Goal: Feedback & Contribution: Submit feedback/report problem

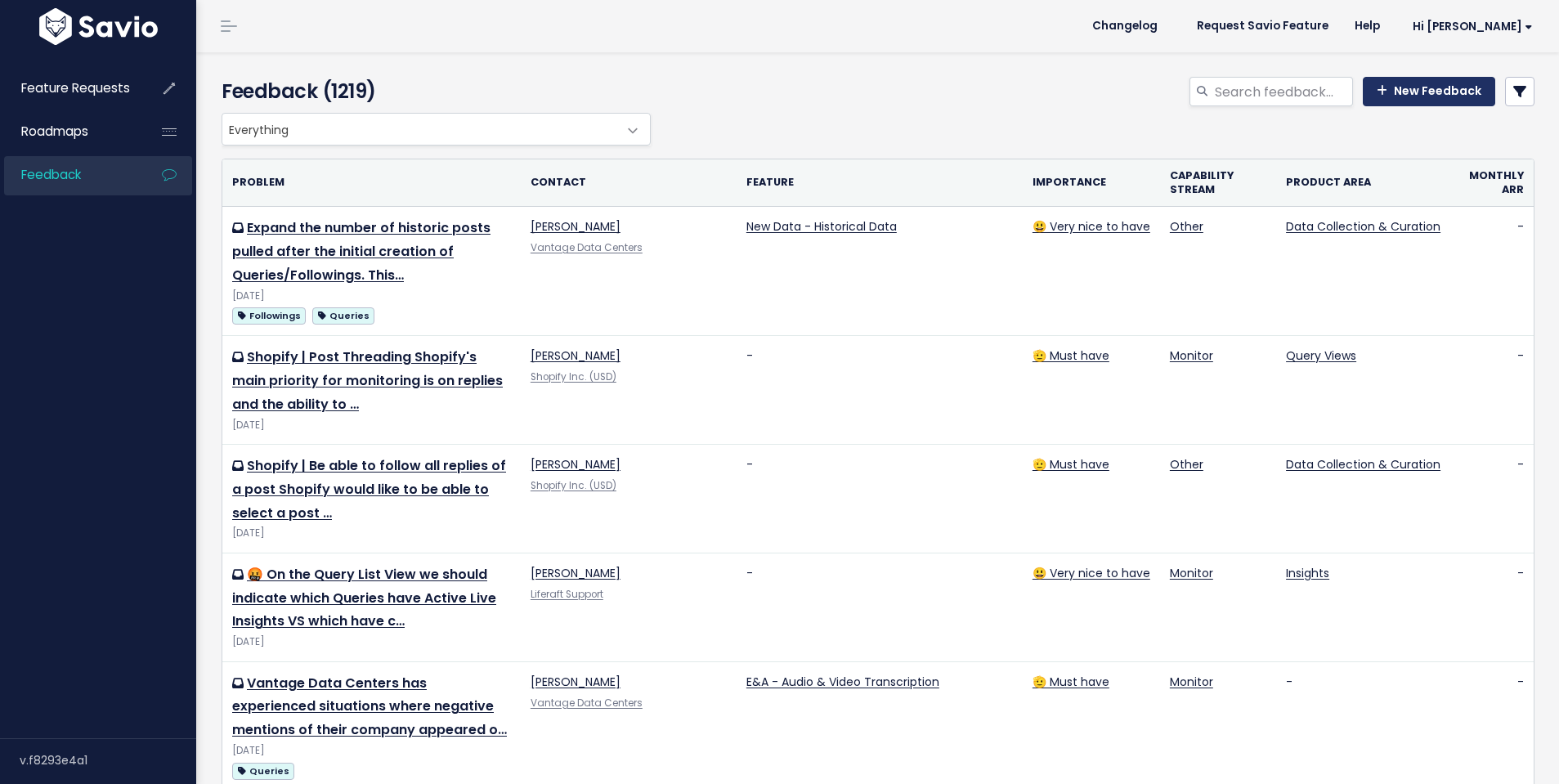
click at [1451, 85] on link "New Feedback" at bounding box center [1429, 92] width 132 height 30
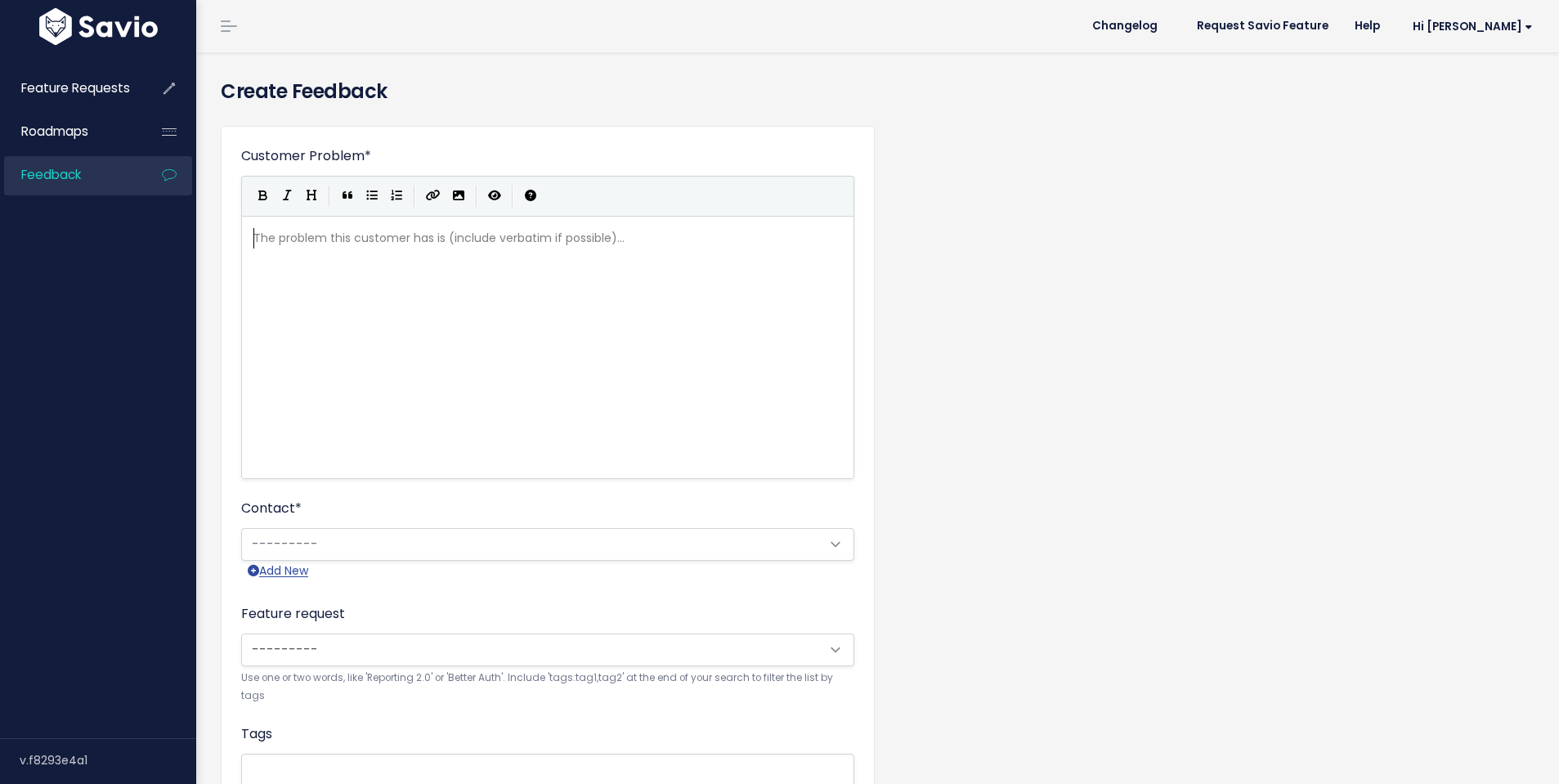
scroll to position [2, 0]
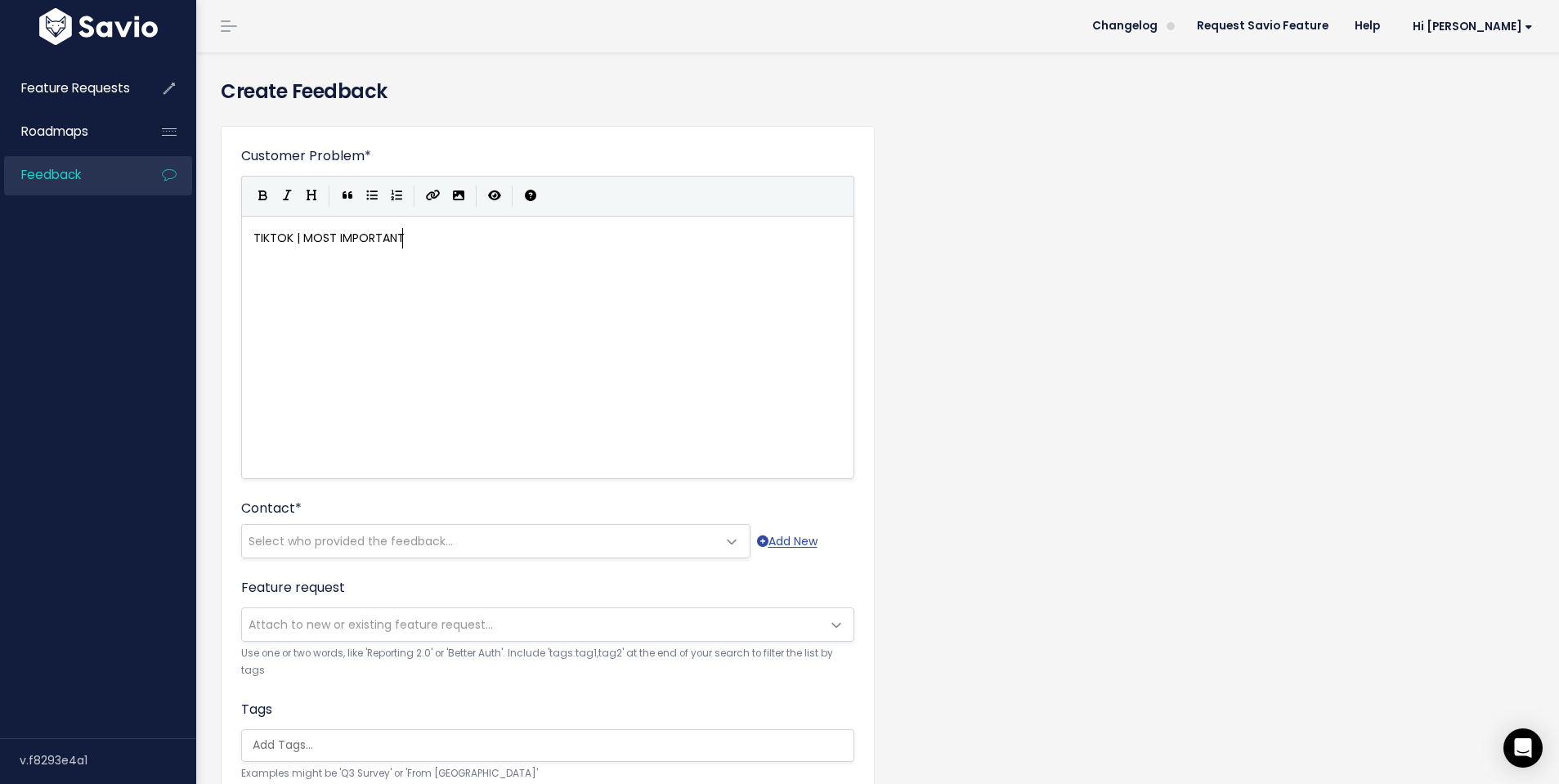
type textarea "TIKTOK | MOST IMPORTANT IN"
type textarea "ENCANCEMENT TO THEM | SPJ Integiration"
type textarea "ration"
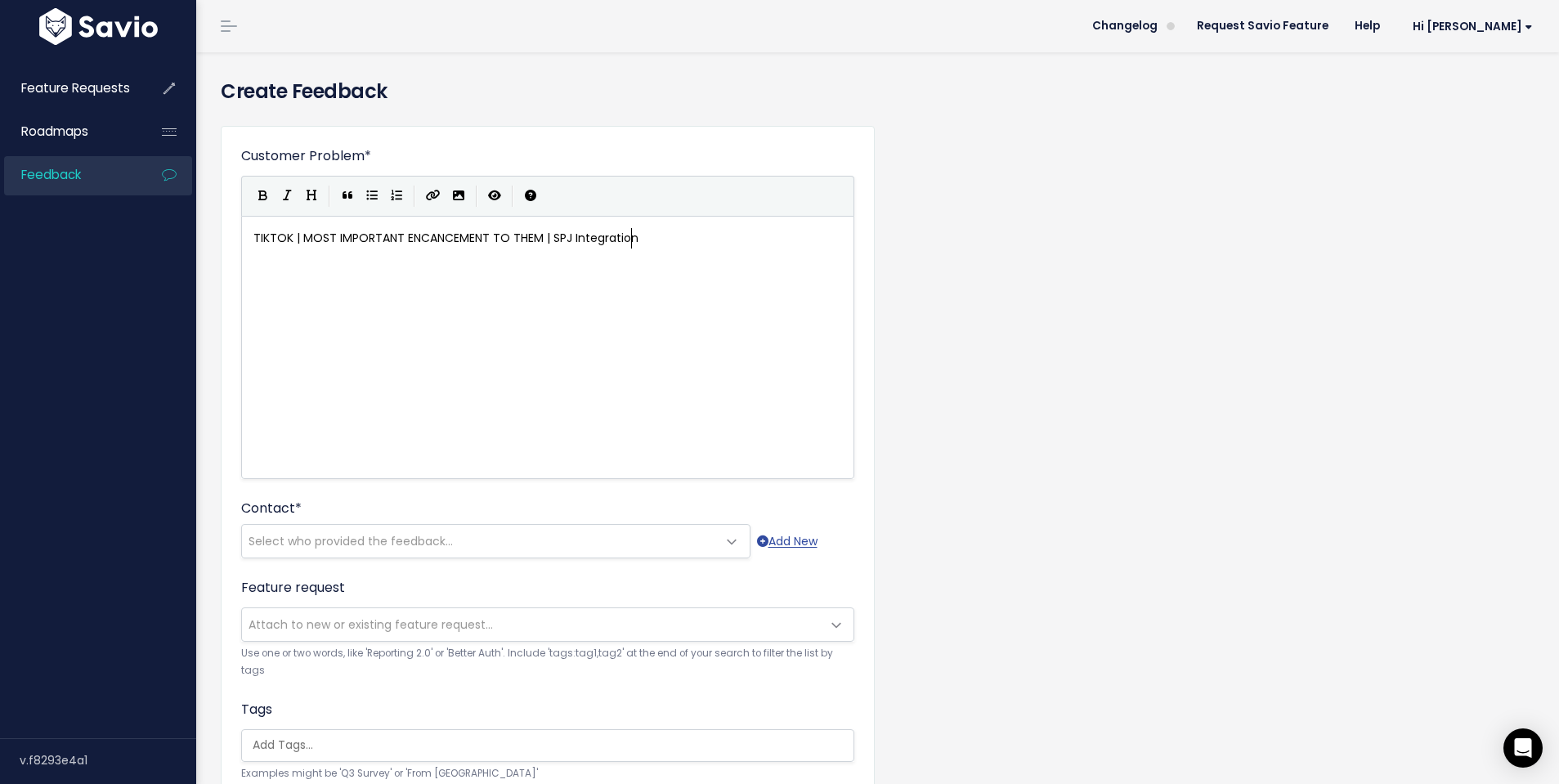
click at [489, 297] on div "xxxxxxxxxx TIKTOK | MOST IMPORTANT ENCANCEMENT TO THEM | SPJ Integration" at bounding box center [568, 367] width 636 height 286
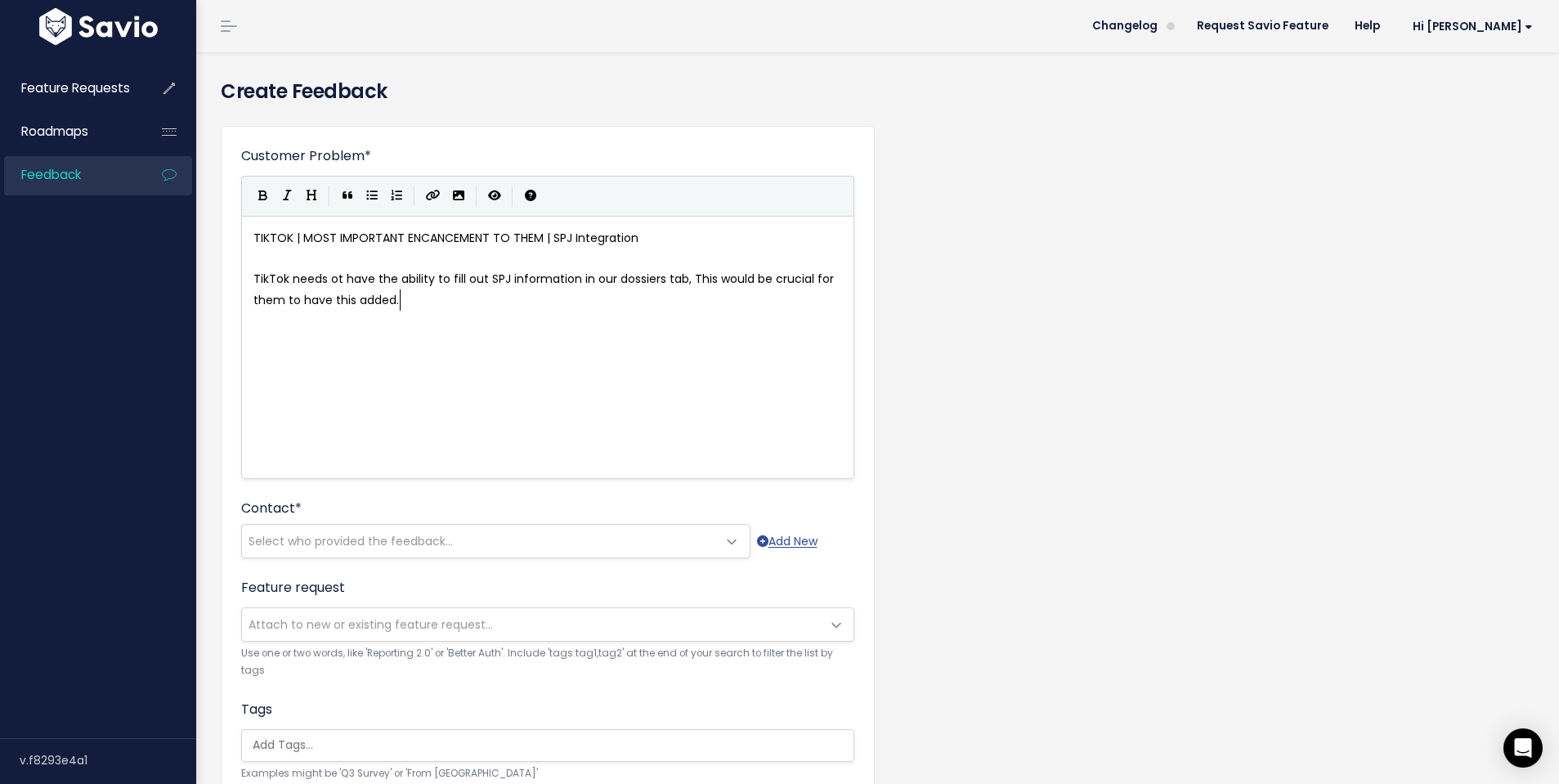
scroll to position [6, 729]
type textarea "TikTok needs ot have the ability to fill out SPJ information in our dossiers ta…"
click at [431, 195] on icon "Create Link" at bounding box center [433, 195] width 15 height 11
click at [429, 190] on icon "Create Link" at bounding box center [433, 195] width 15 height 11
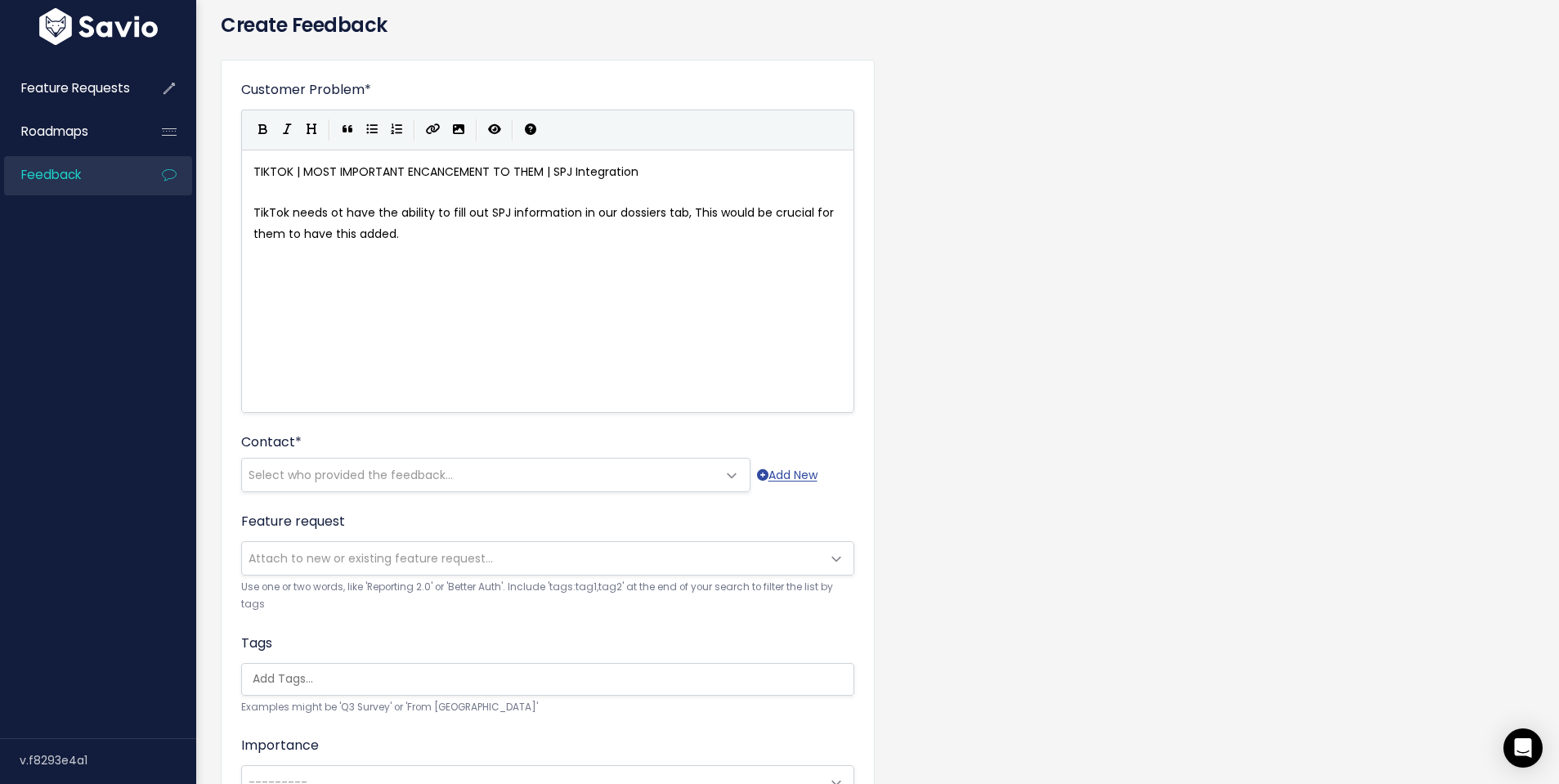
scroll to position [0, 0]
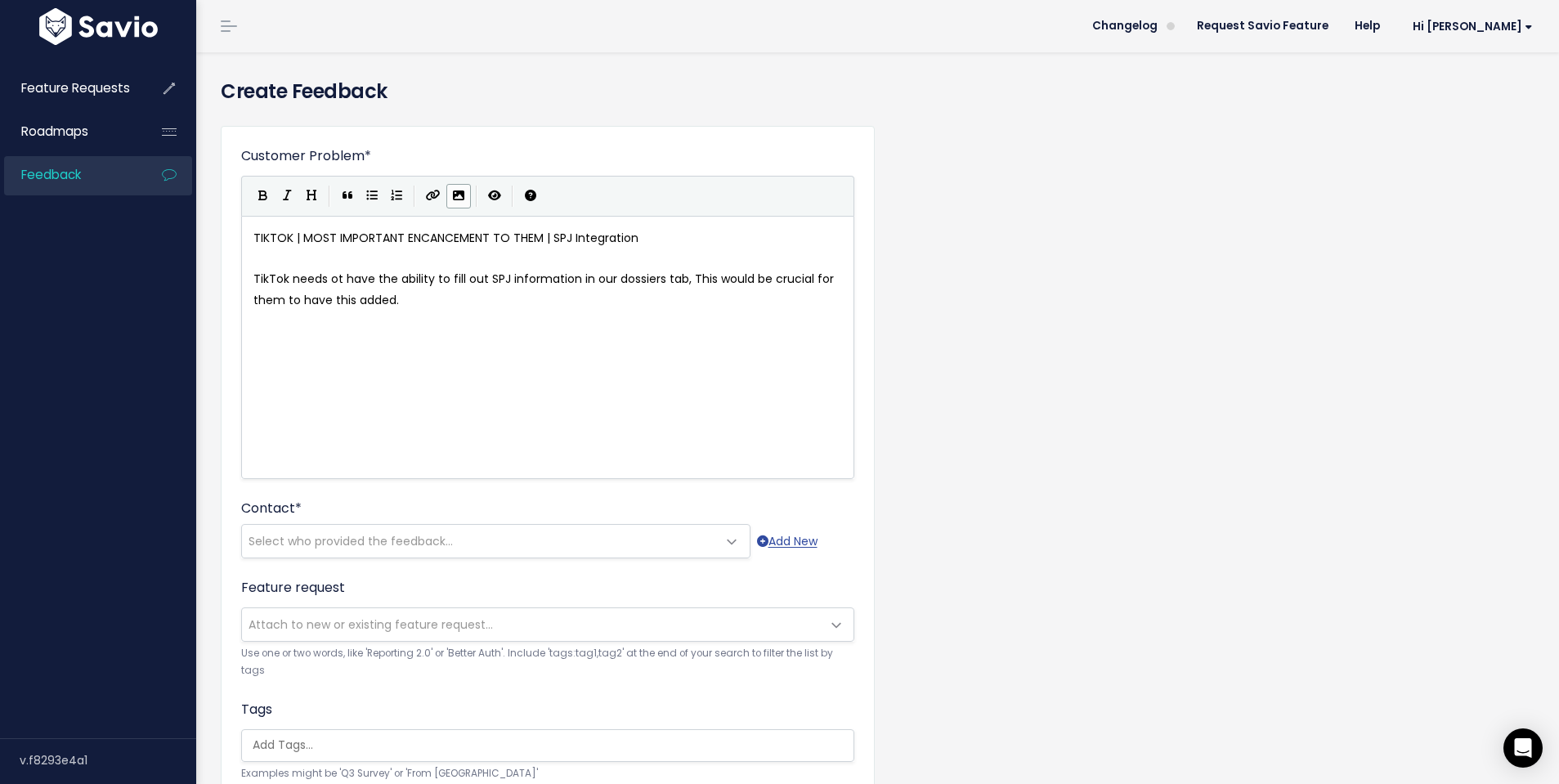
click at [458, 196] on icon "Import an image" at bounding box center [459, 195] width 11 height 11
click at [515, 292] on pre "TikTok needs ot have the ability to fill out SPJ information in our dossiers ta…" at bounding box center [547, 289] width 595 height 41
type textarea "as this is a critical part of their workflow is to fu"
type textarea "ill this wou"
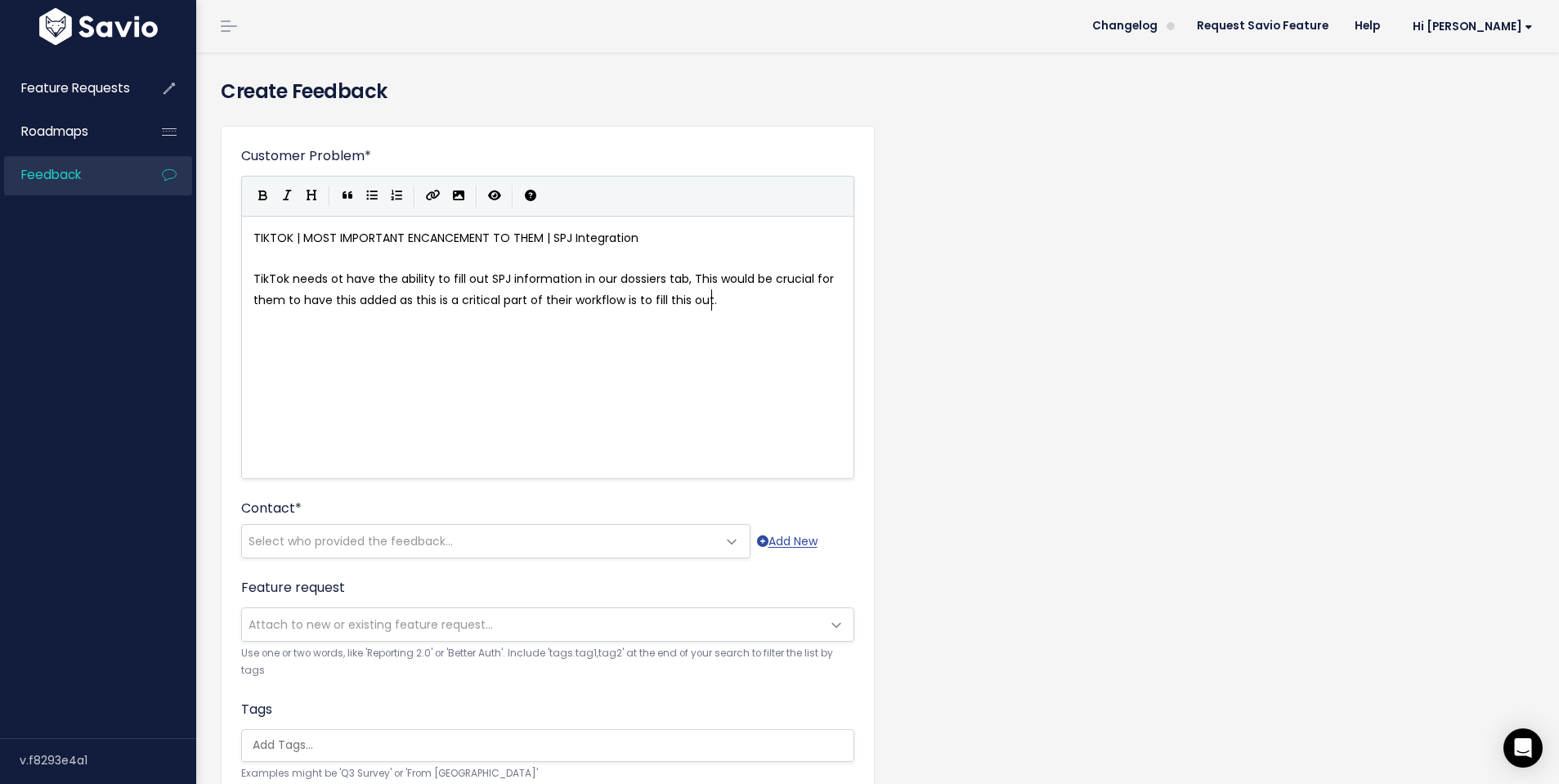
type textarea "out."
type textarea "Ontic is currently a provider that is able to do this. TikTok is getting pressu…"
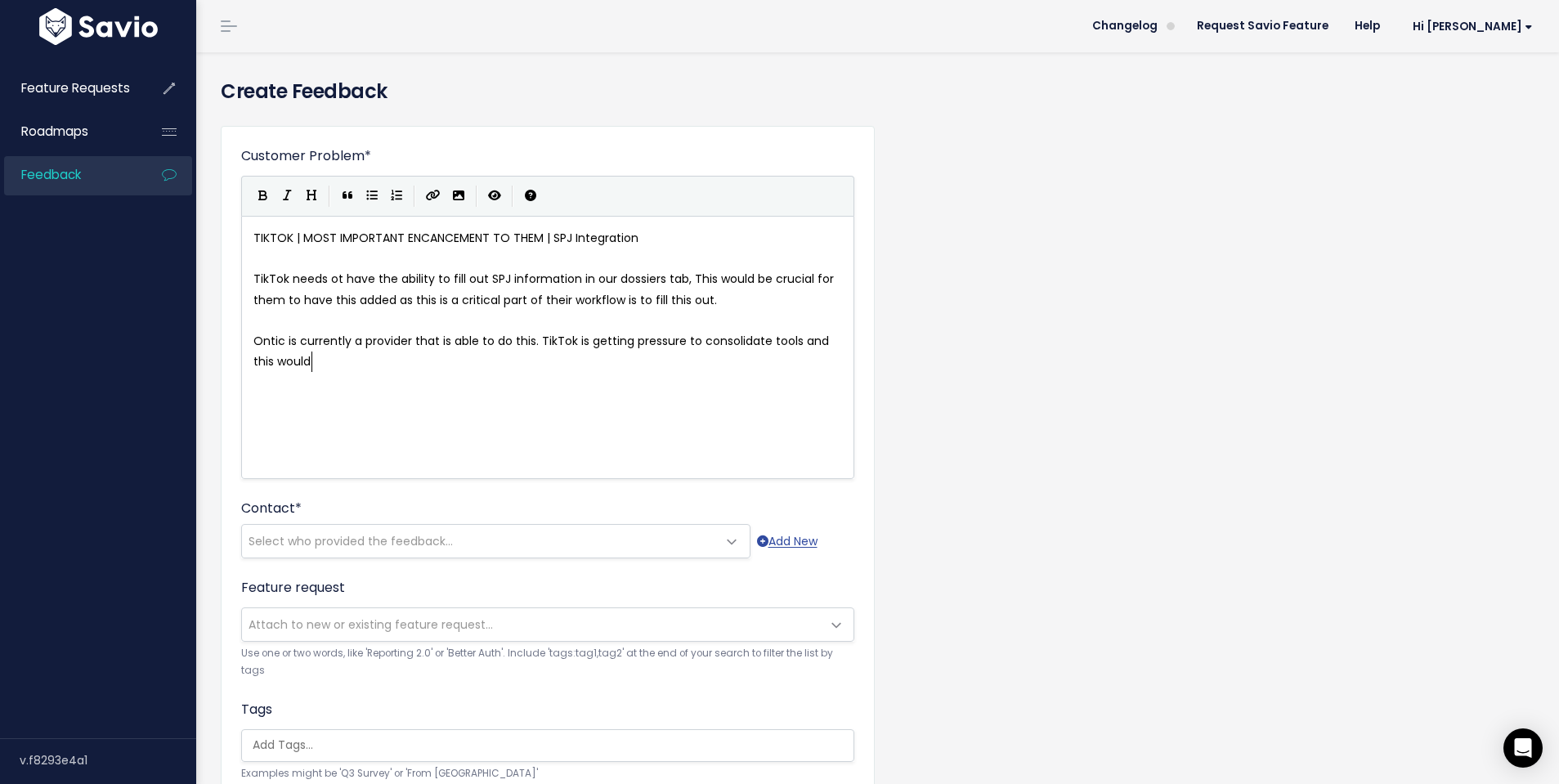
type textarea "solidate tools and this would"
type textarea "ols and validate why their chosen tools are preferred."
type textarea "If we were able to encorporate SPJ into plato"
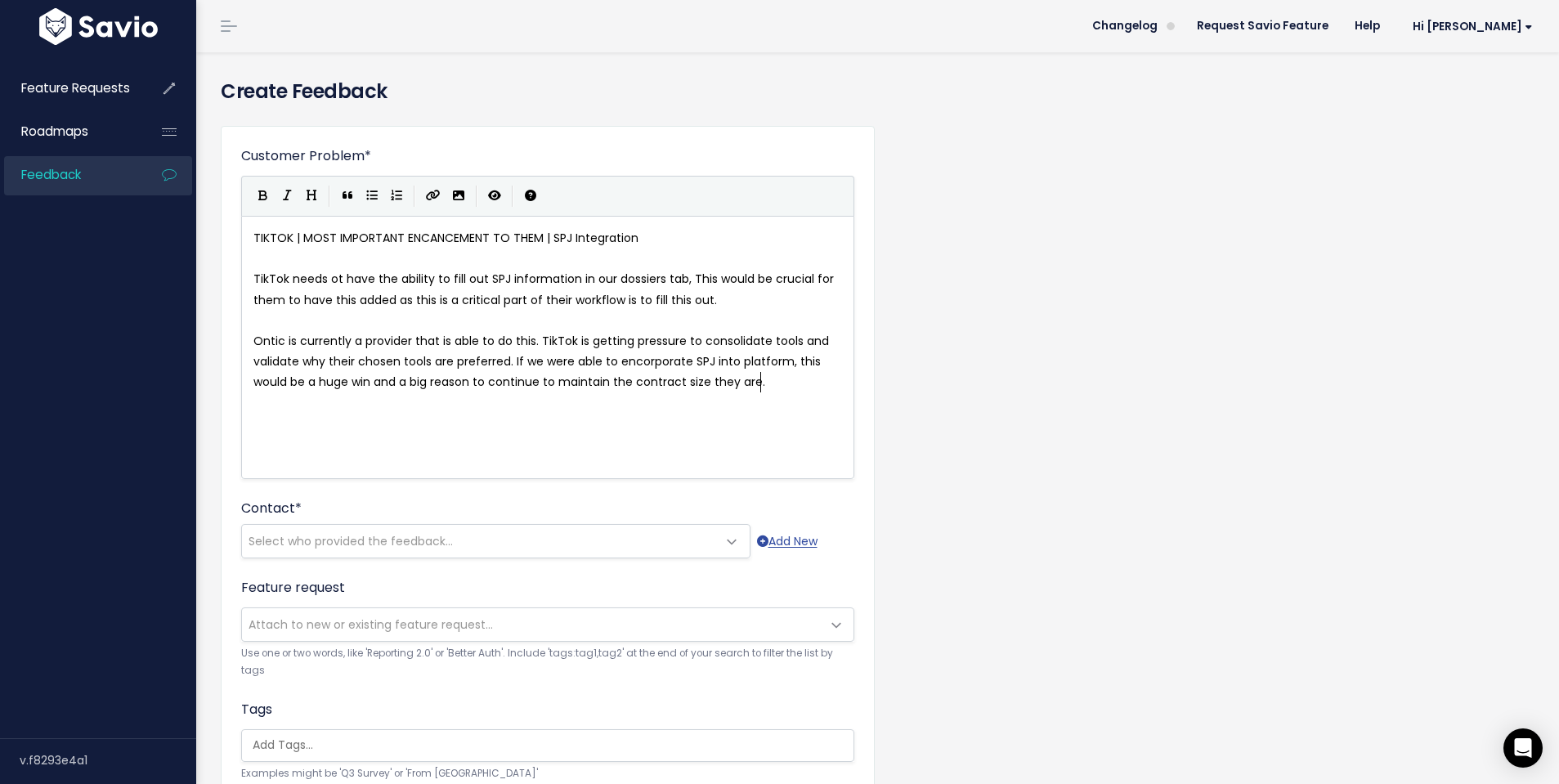
scroll to position [6, 562]
type textarea "form, this would be a huge win and a big reason to continue to maintain the con…"
click at [504, 537] on span "Select who provided the feedback..." at bounding box center [479, 541] width 475 height 33
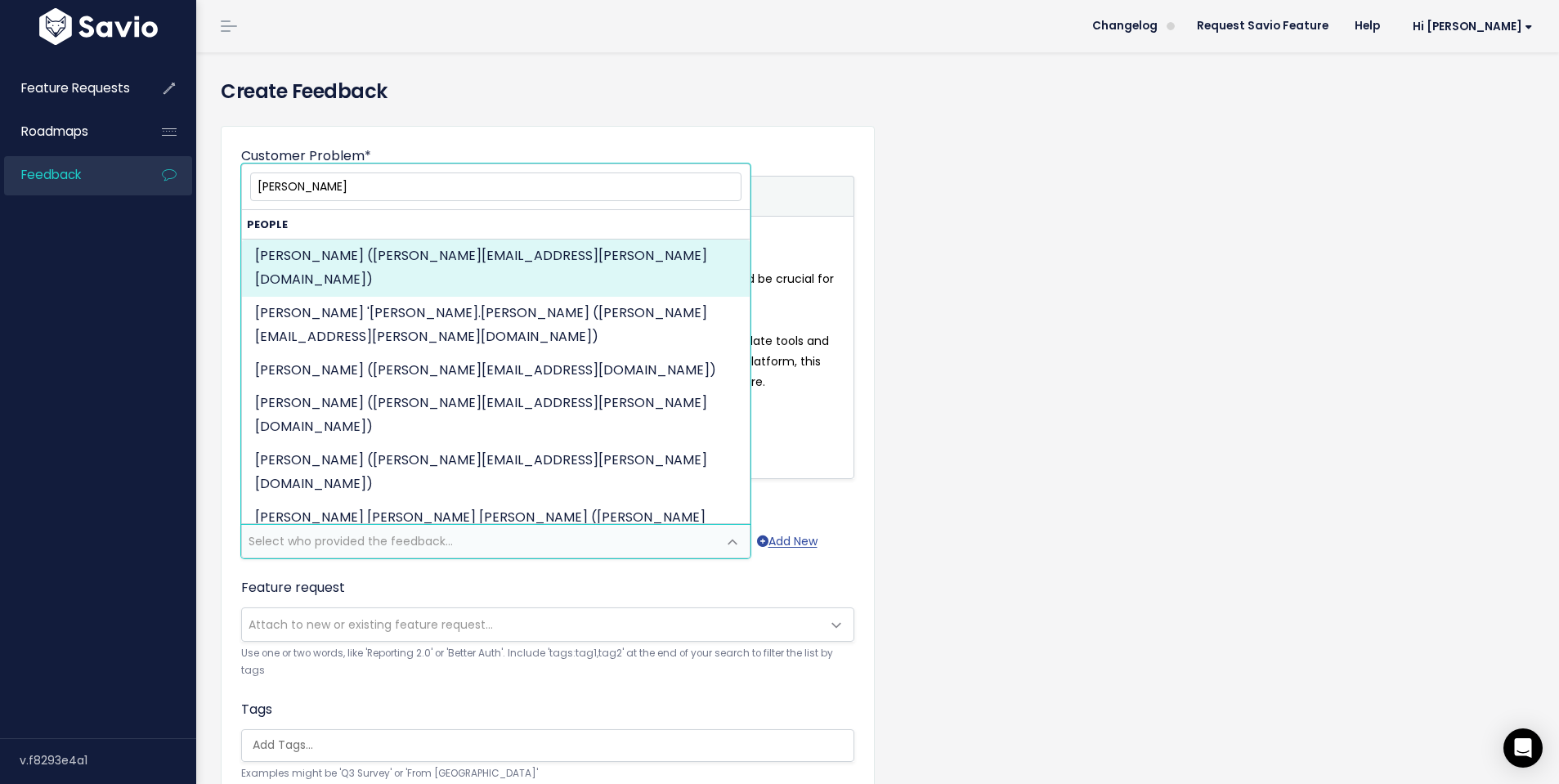
type input "luis"
select select "92485421"
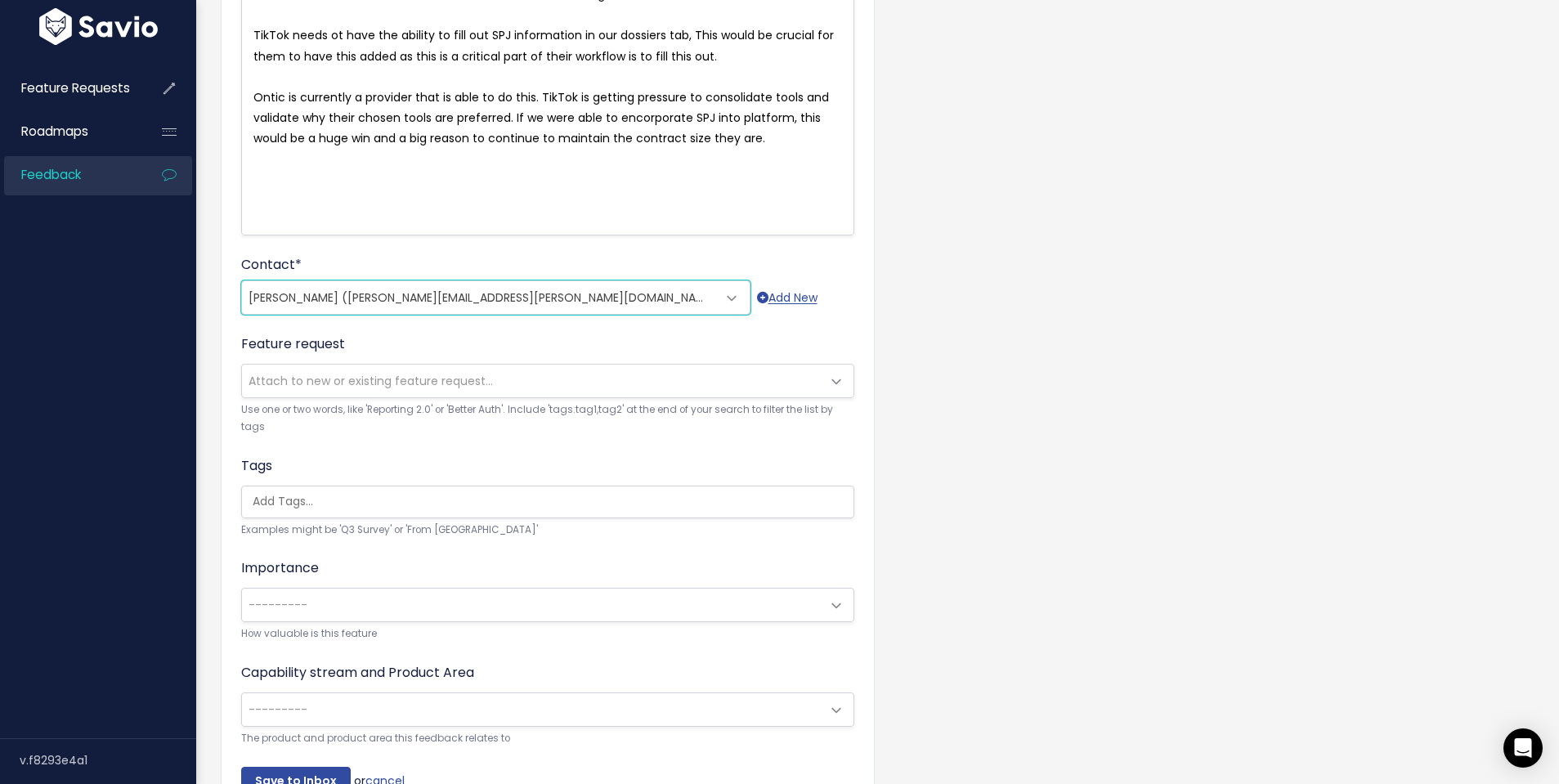
scroll to position [340, 0]
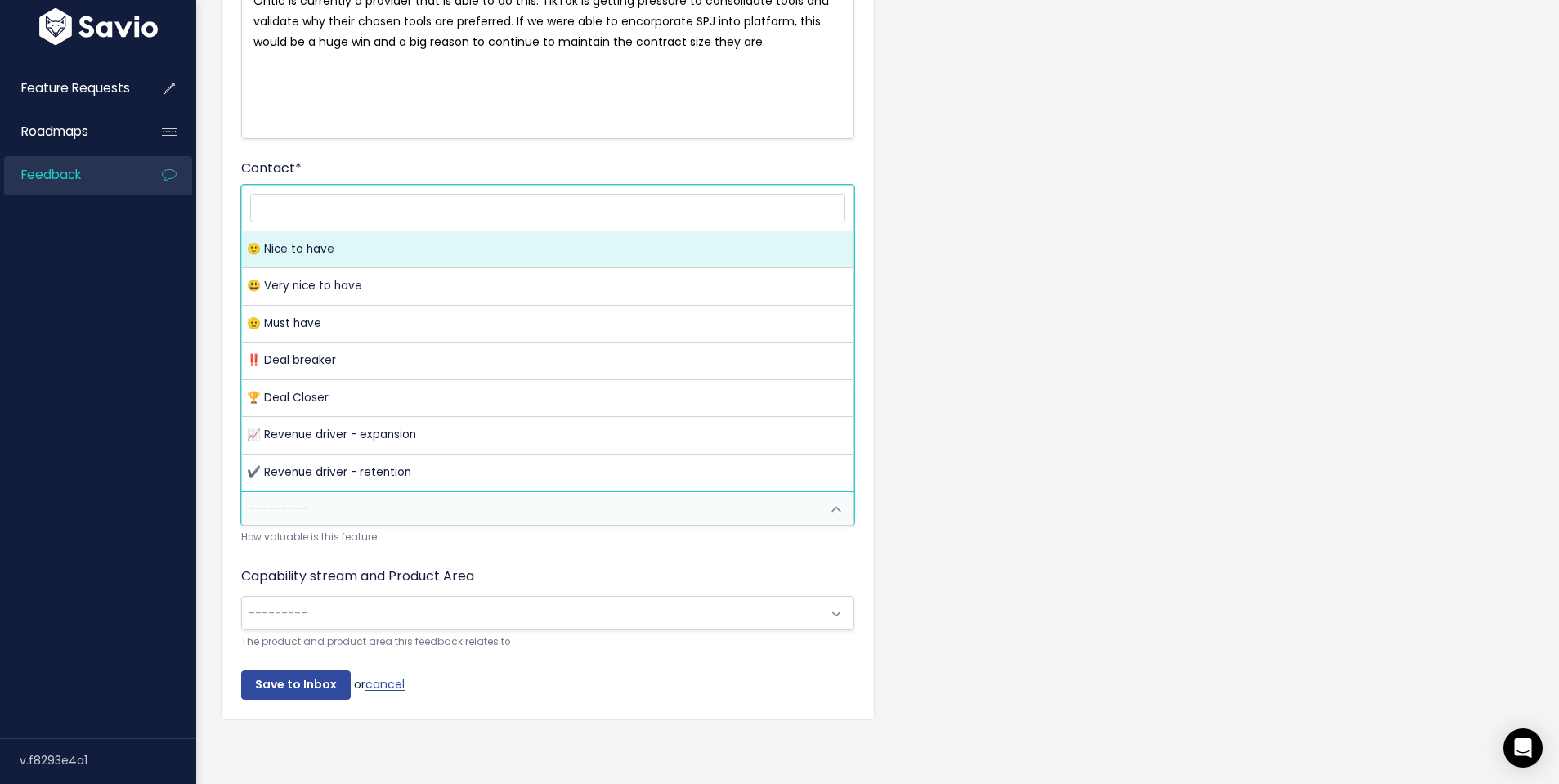
click at [390, 505] on span "---------" at bounding box center [531, 508] width 578 height 33
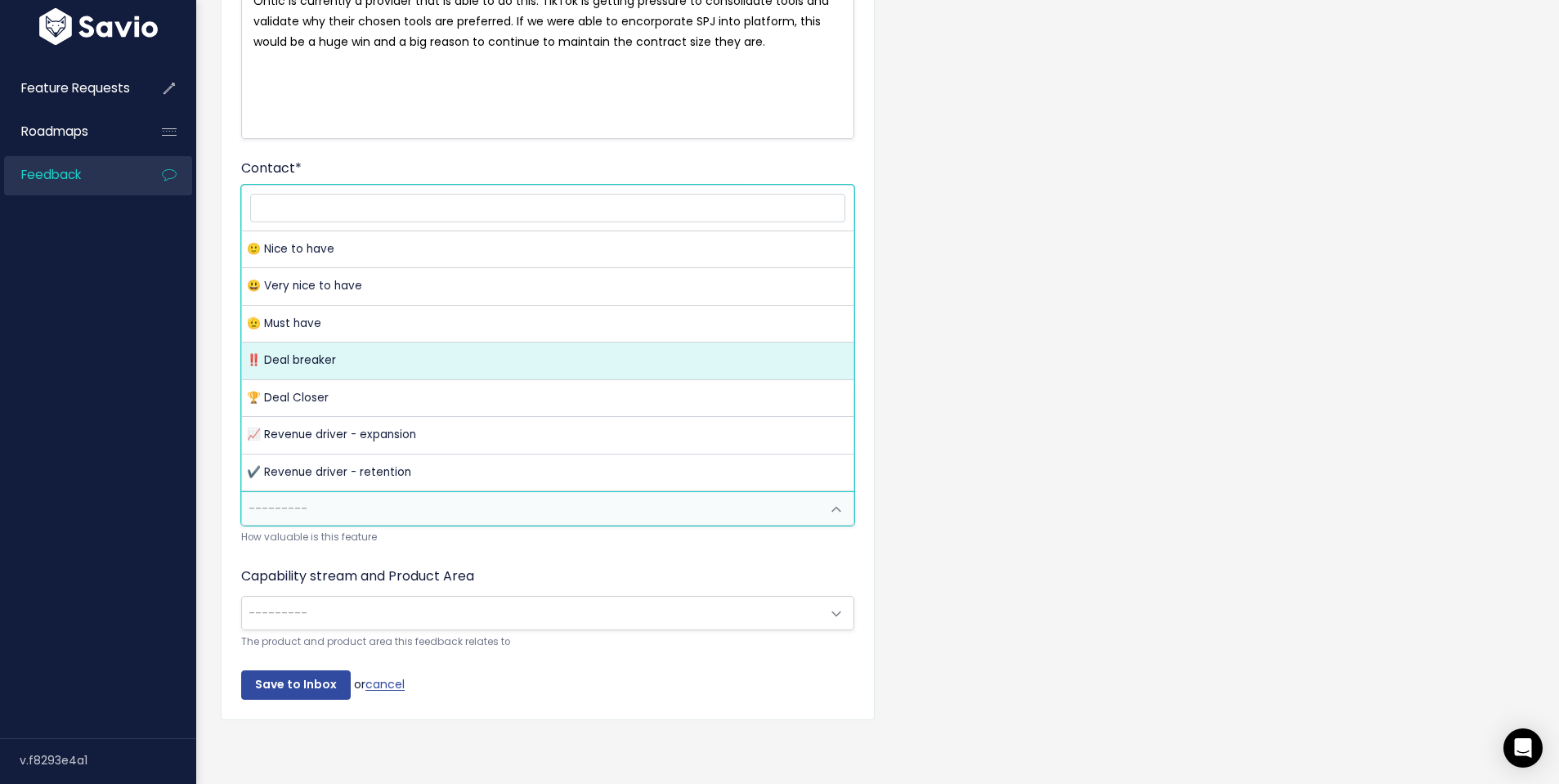
select select "DEAL_BREAKER"
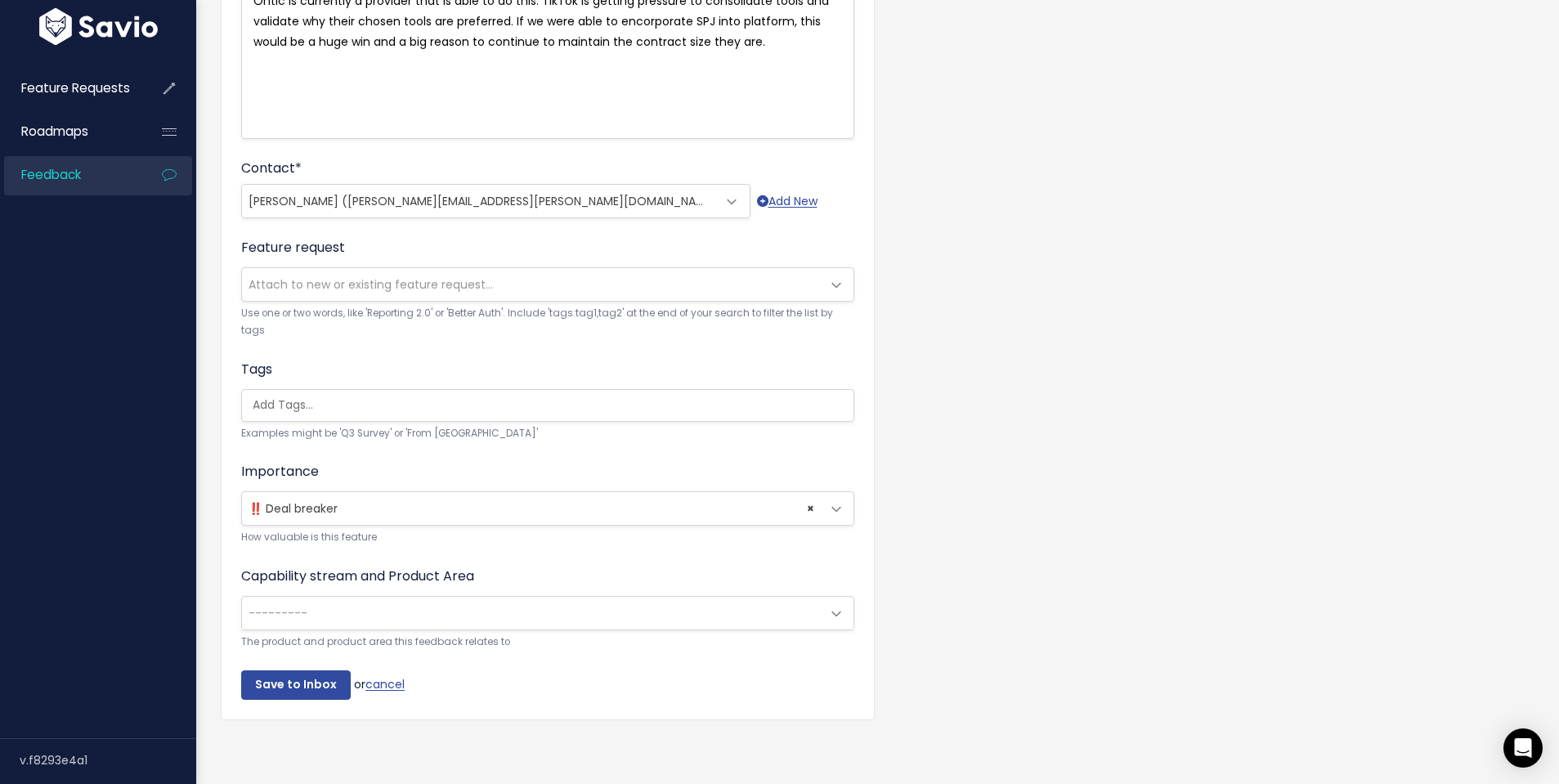
click at [450, 624] on span "---------" at bounding box center [531, 613] width 578 height 33
click at [405, 610] on span "× Investigate: Dossiers" at bounding box center [531, 613] width 578 height 33
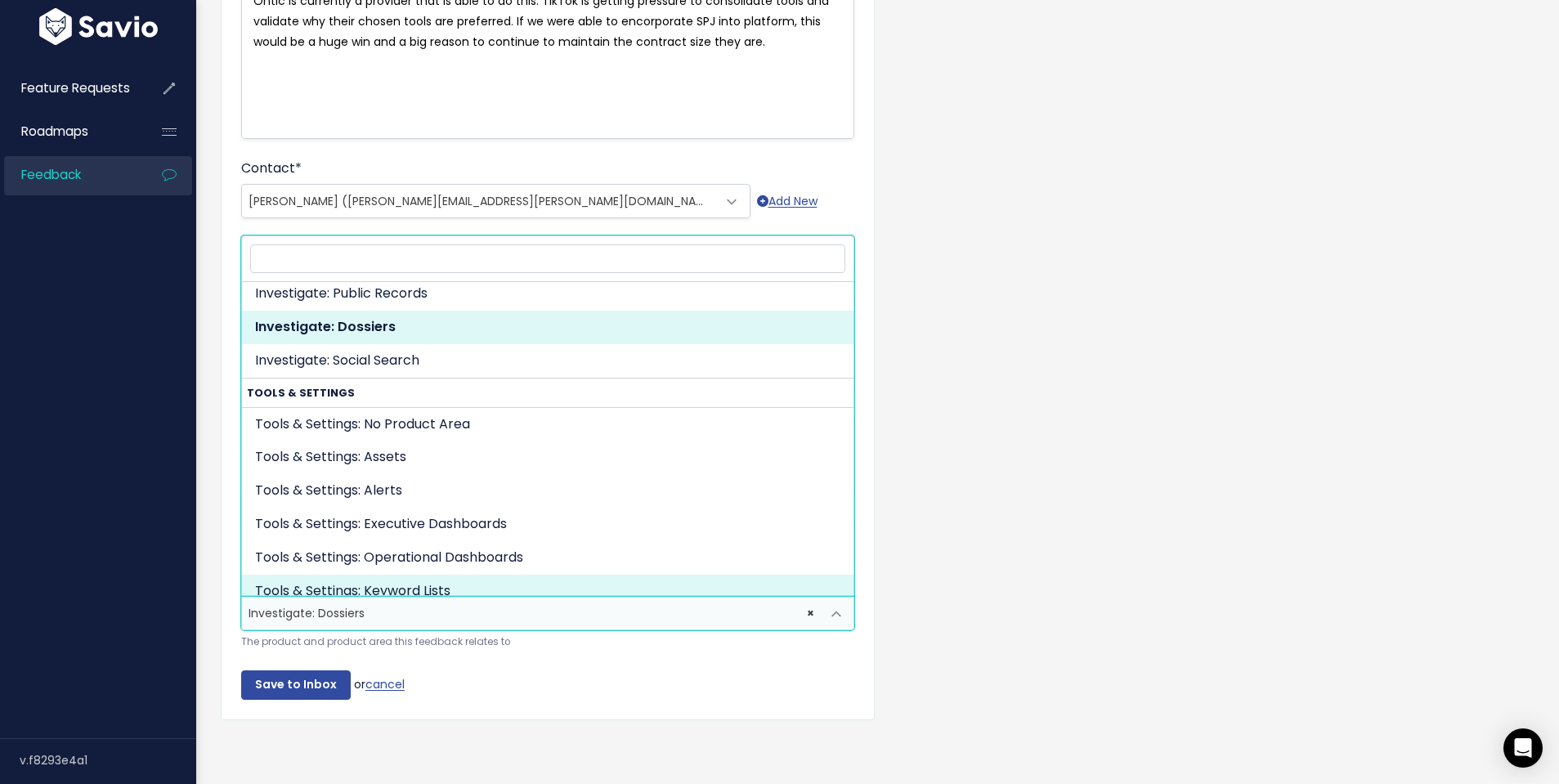
scroll to position [771, 0]
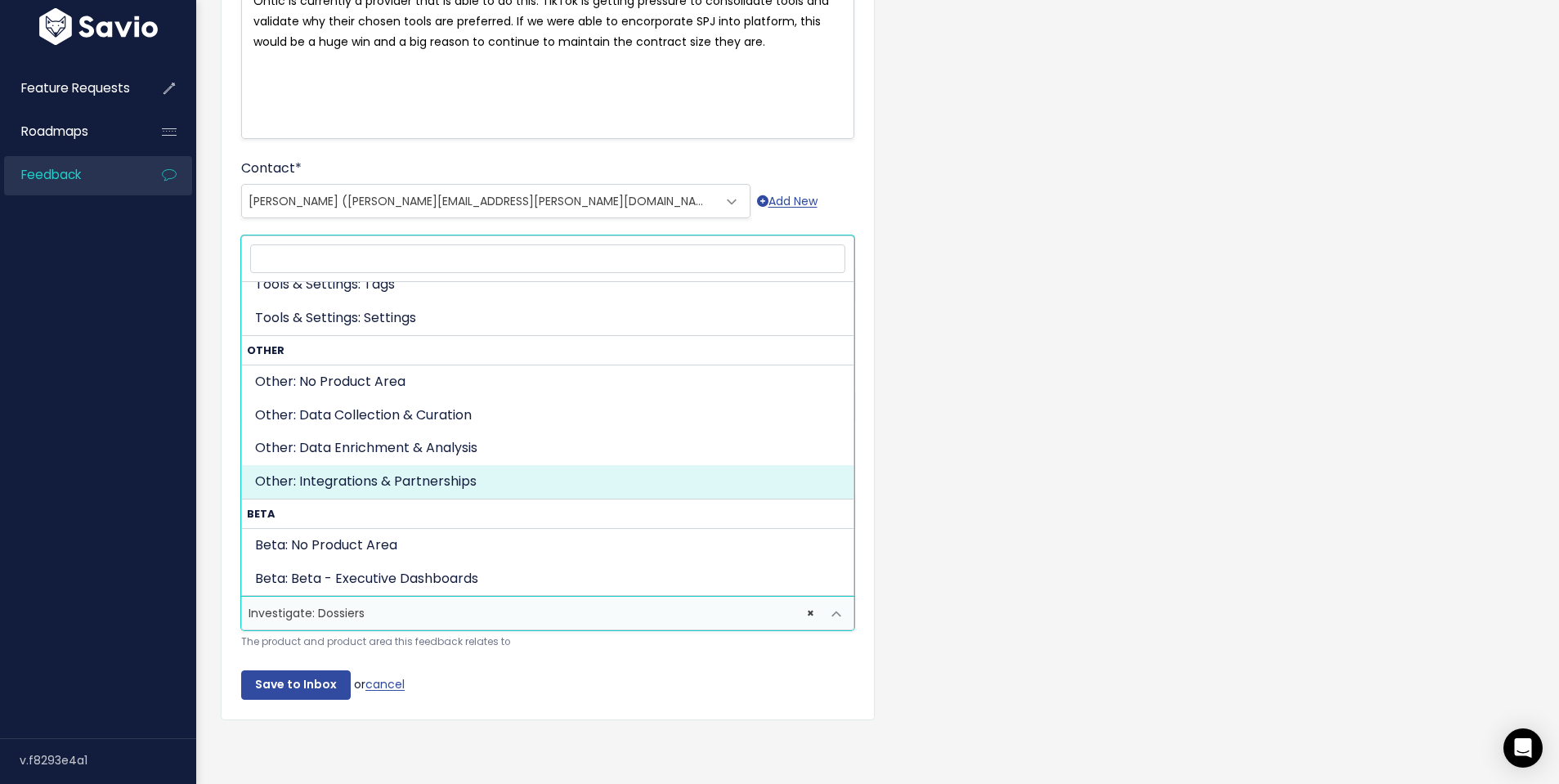
select select "OTHER:INTEGRATIONS_PARTNERSHIPS"
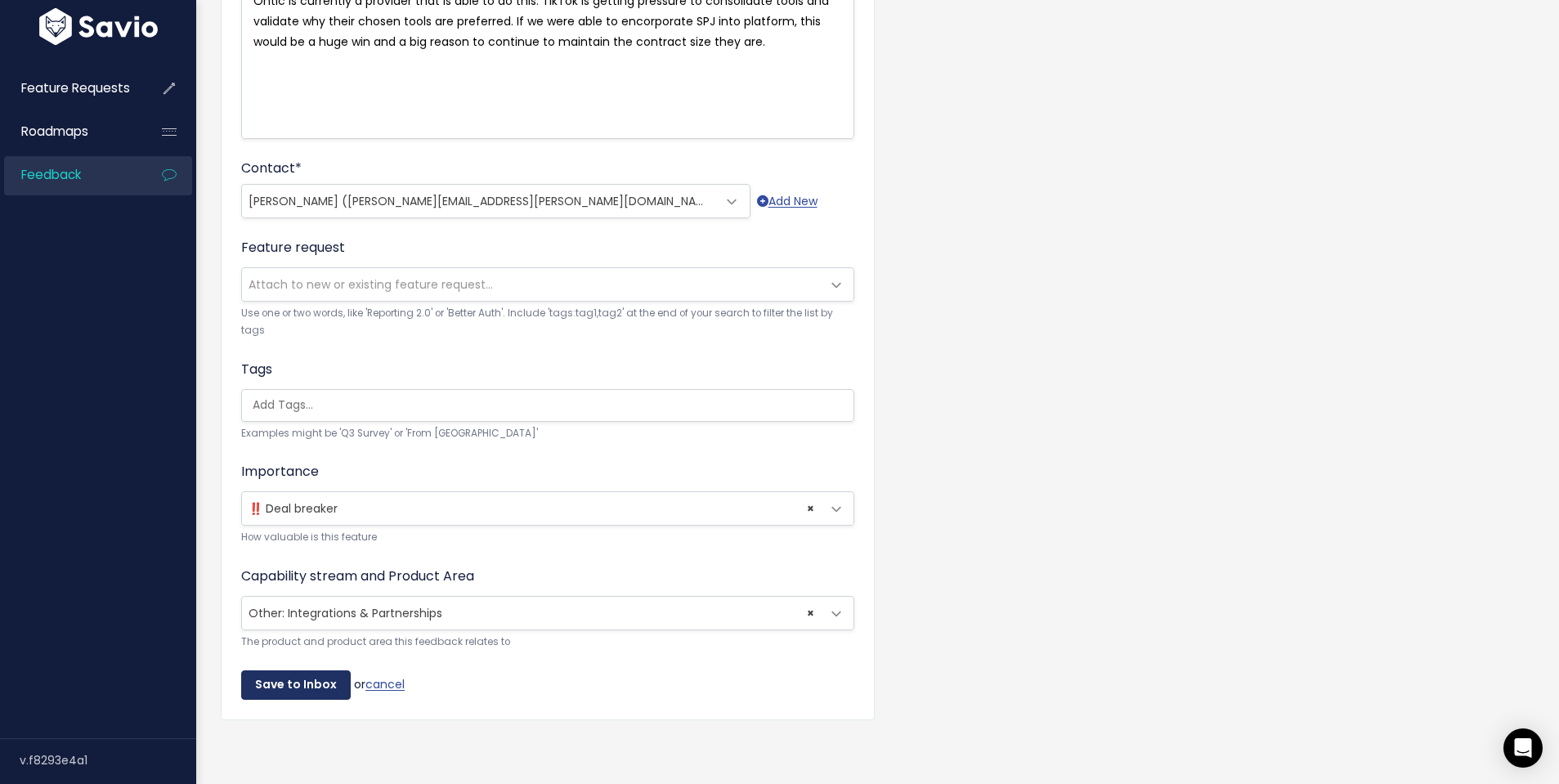
drag, startPoint x: 291, startPoint y: 682, endPoint x: 613, endPoint y: 643, distance: 324.4
click at [291, 682] on input "Save to Inbox" at bounding box center [296, 685] width 110 height 30
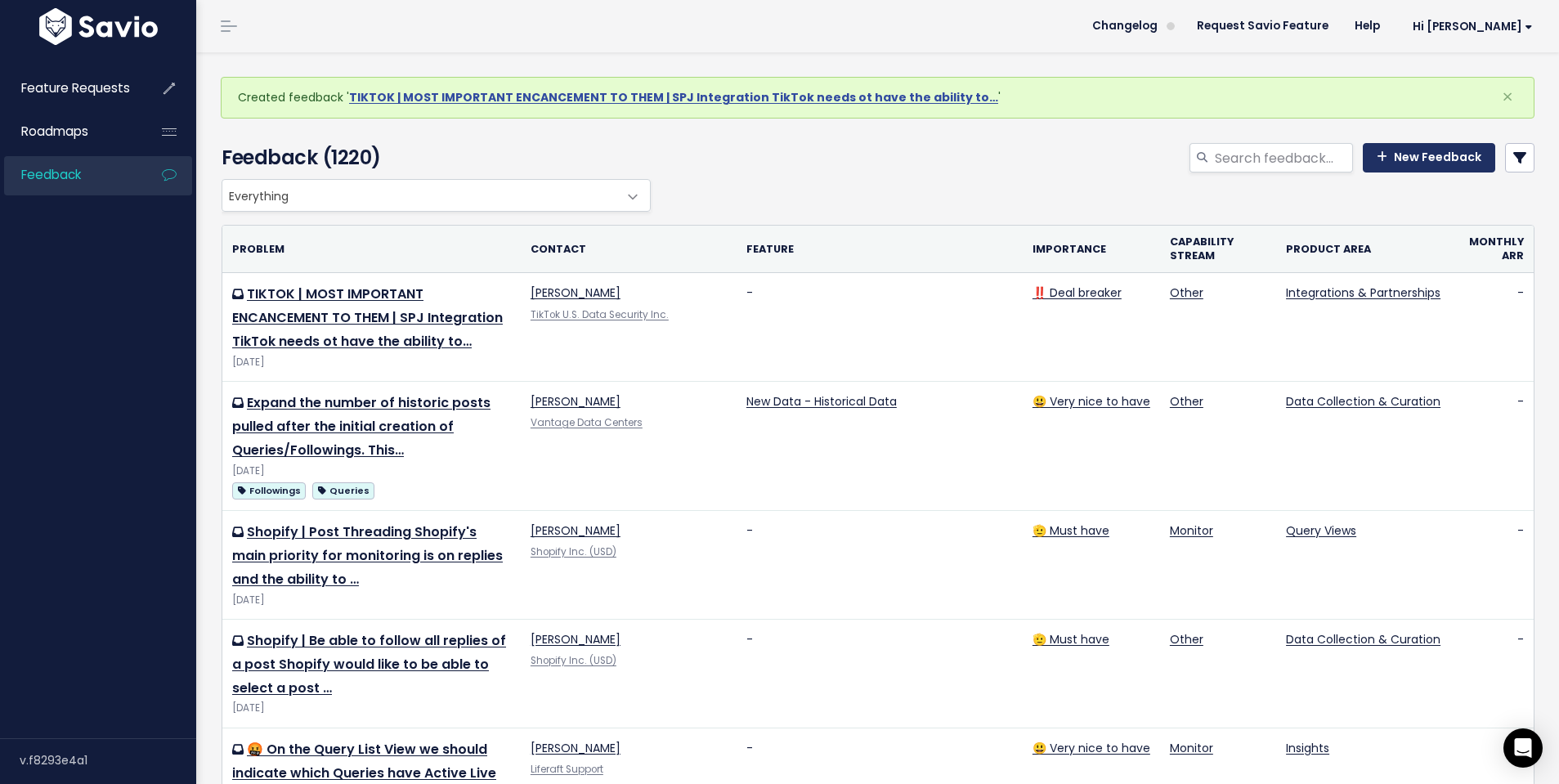
click at [1441, 155] on link "New Feedback" at bounding box center [1429, 157] width 132 height 30
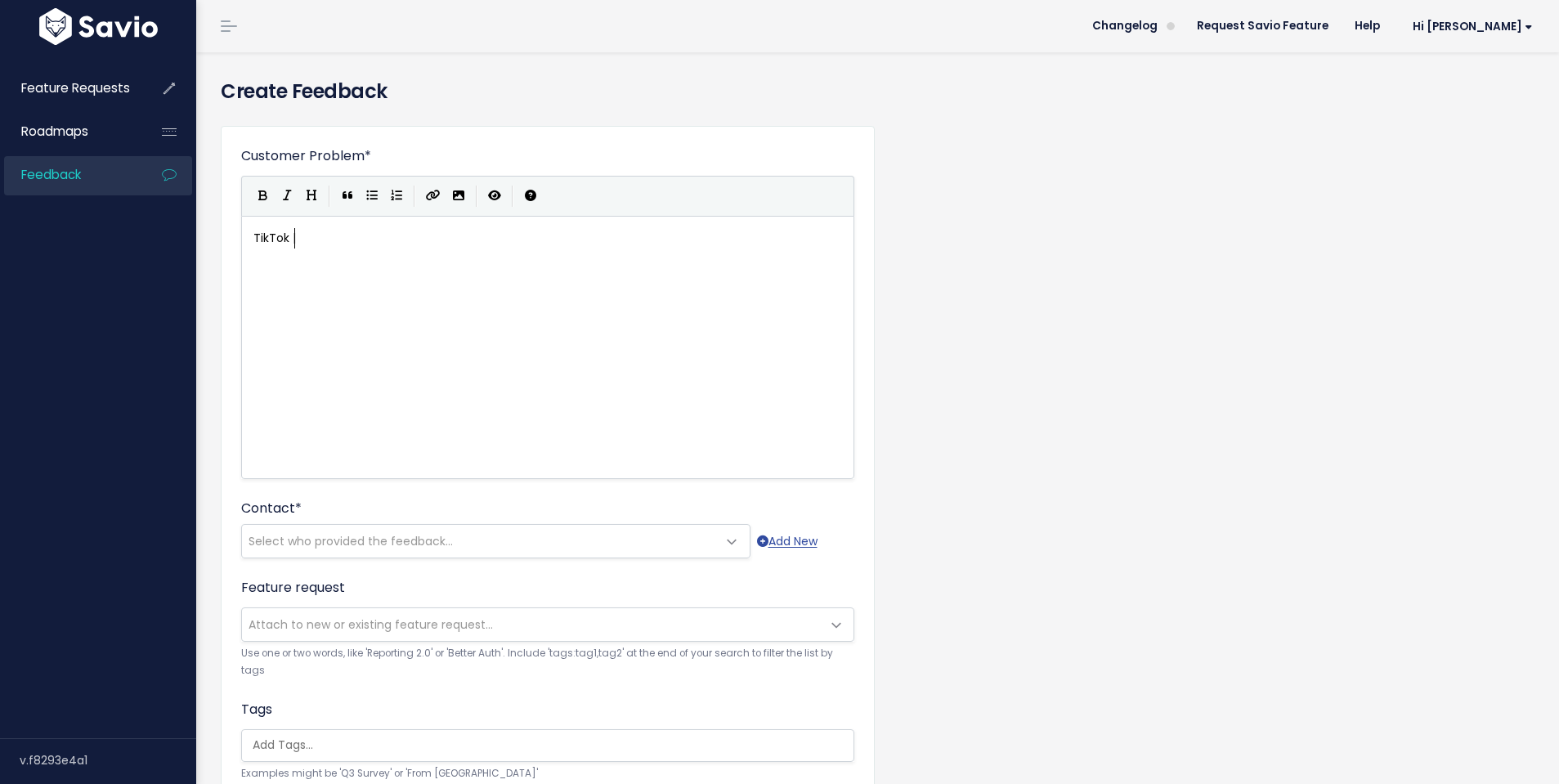
scroll to position [6, 43]
type textarea "TikTok |"
type textarea "Global Awareness Geofencing"
type textarea "TikTok would like the ability to be able to plat"
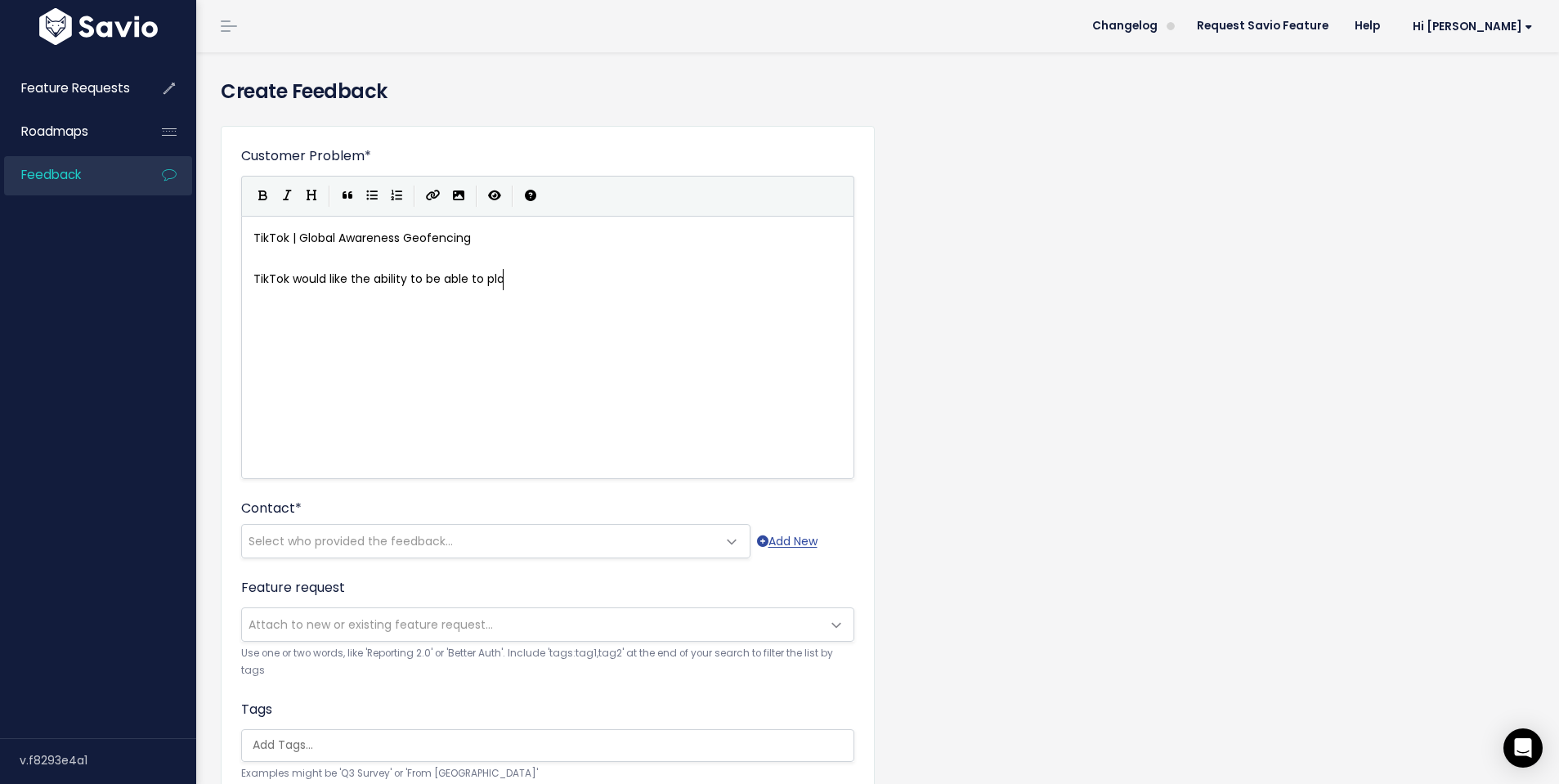
scroll to position [6, 254]
type textarea "ot a geog"
type textarea "fence within c"
type textarea "global awareness and be abl"
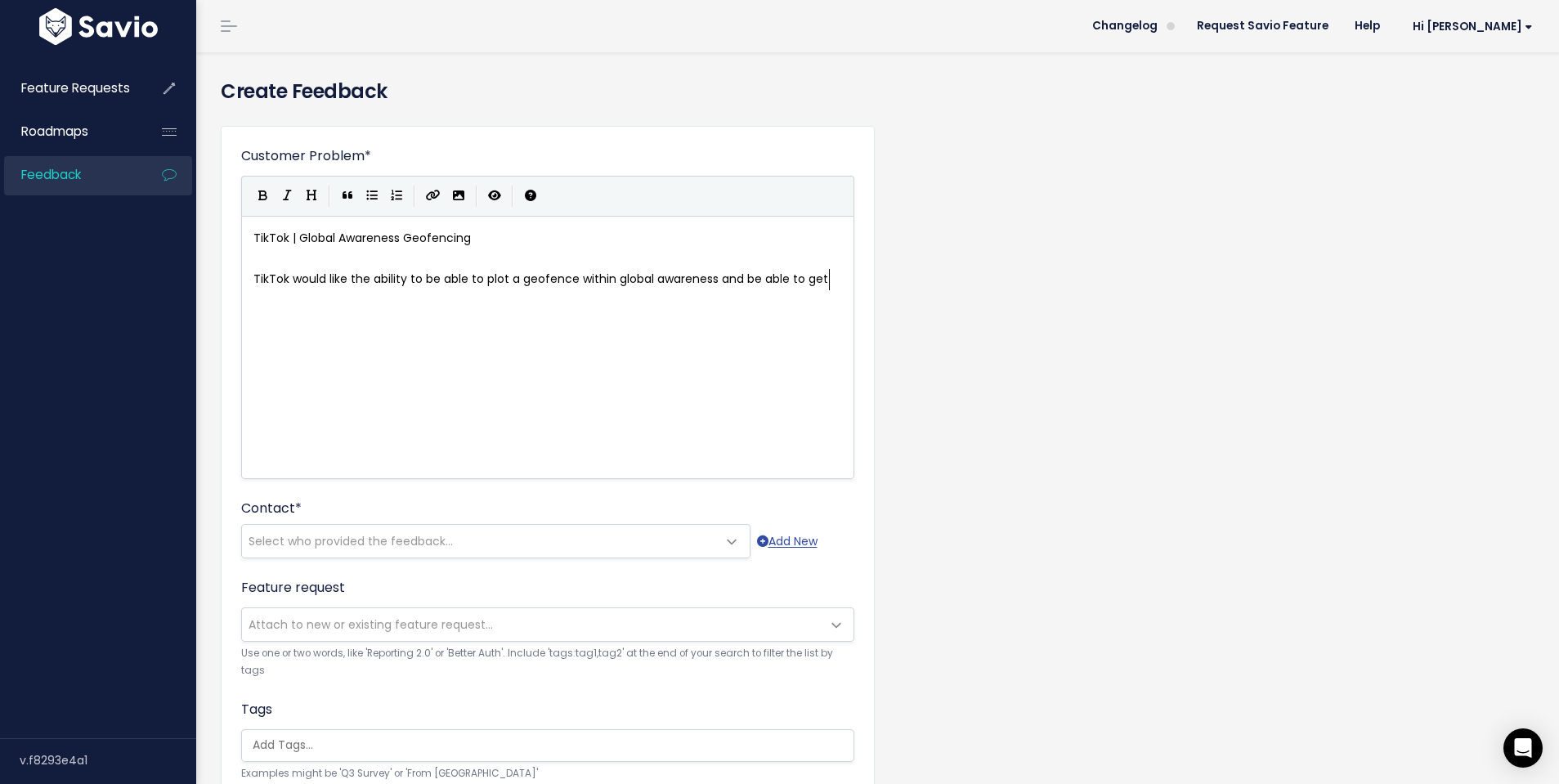
type textarea "e to get als"
type textarea "lerts to them. Currently, you have to create an asset or a saved view, but they…"
type textarea "ghave a"
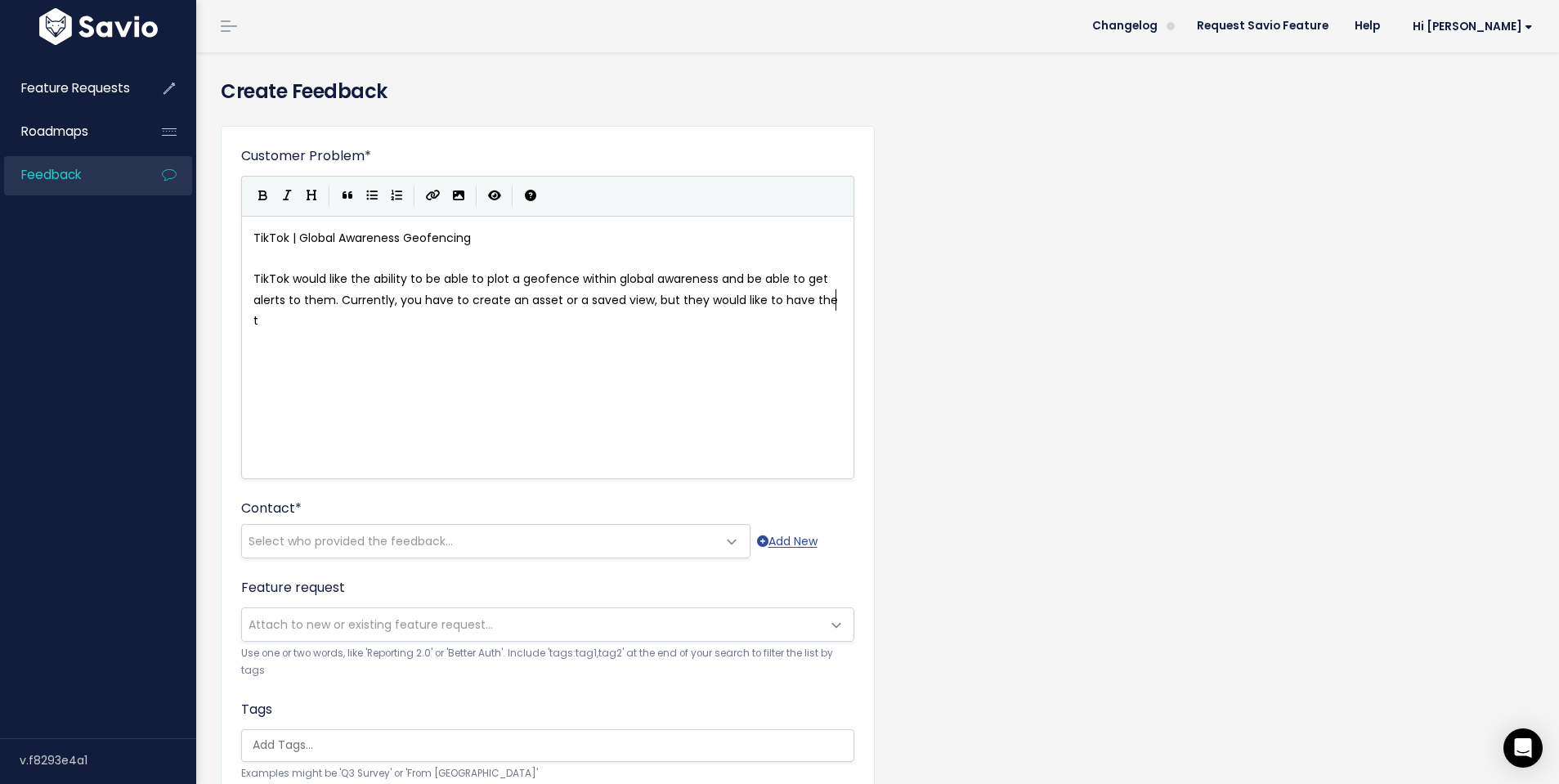
type textarea "have the thur"
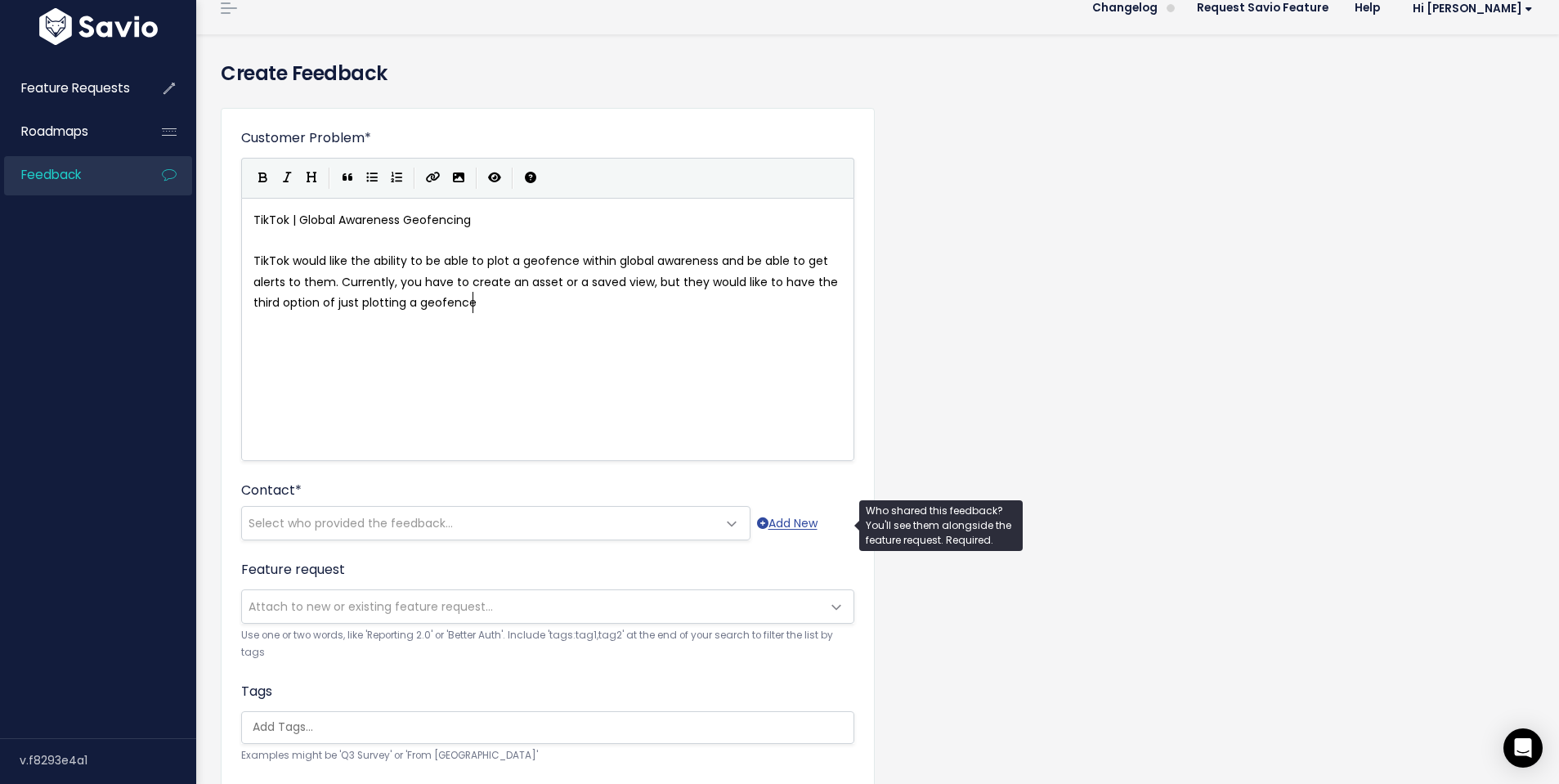
type textarea "ird option of just plotting a geofence"
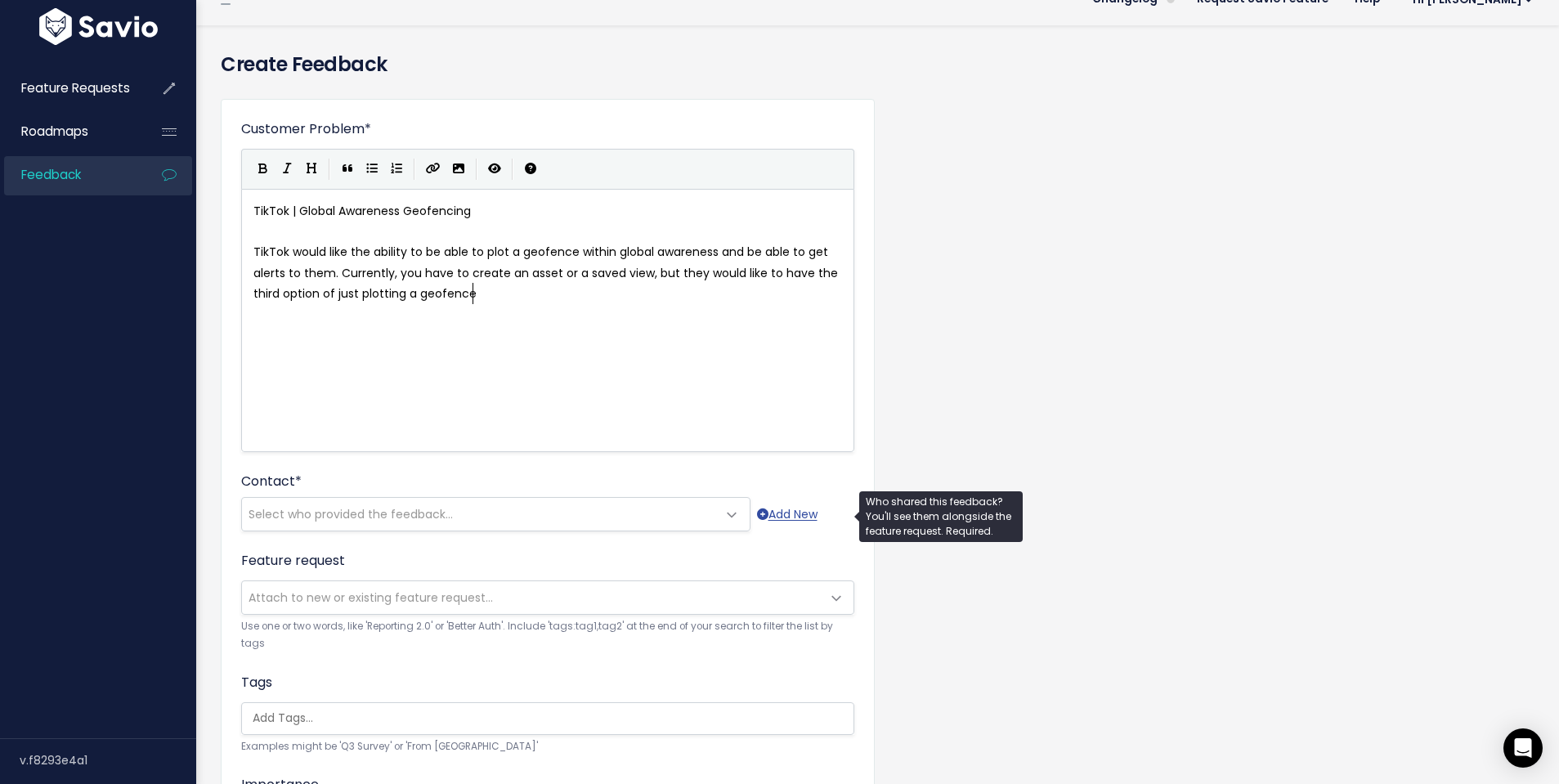
click at [395, 534] on form "Customer Problem * TikTok | Global Awareness Geofencing TikTok would like the a…" at bounding box center [547, 565] width 613 height 893
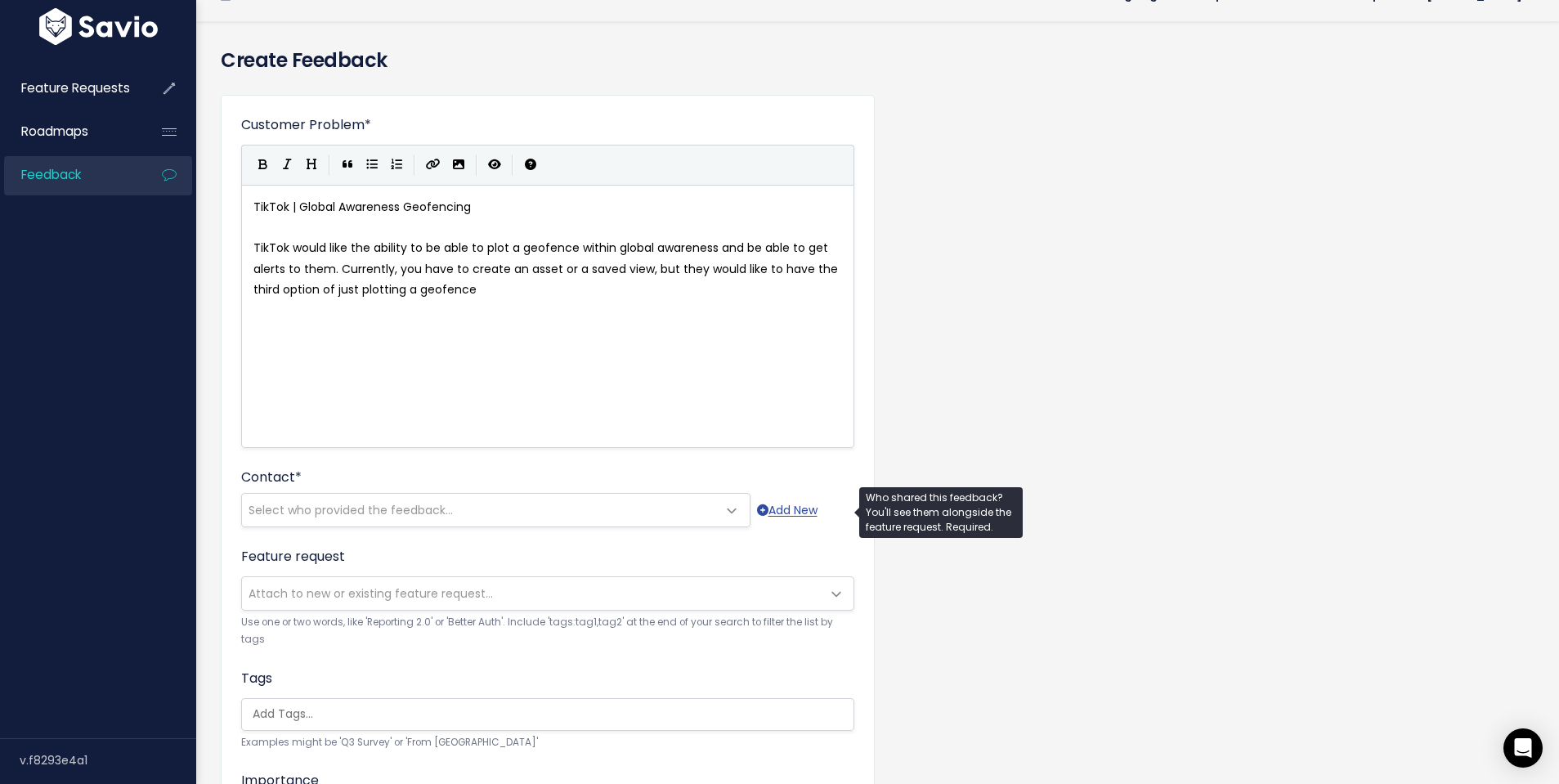
click at [400, 505] on span "Select who provided the feedback..." at bounding box center [350, 510] width 204 height 16
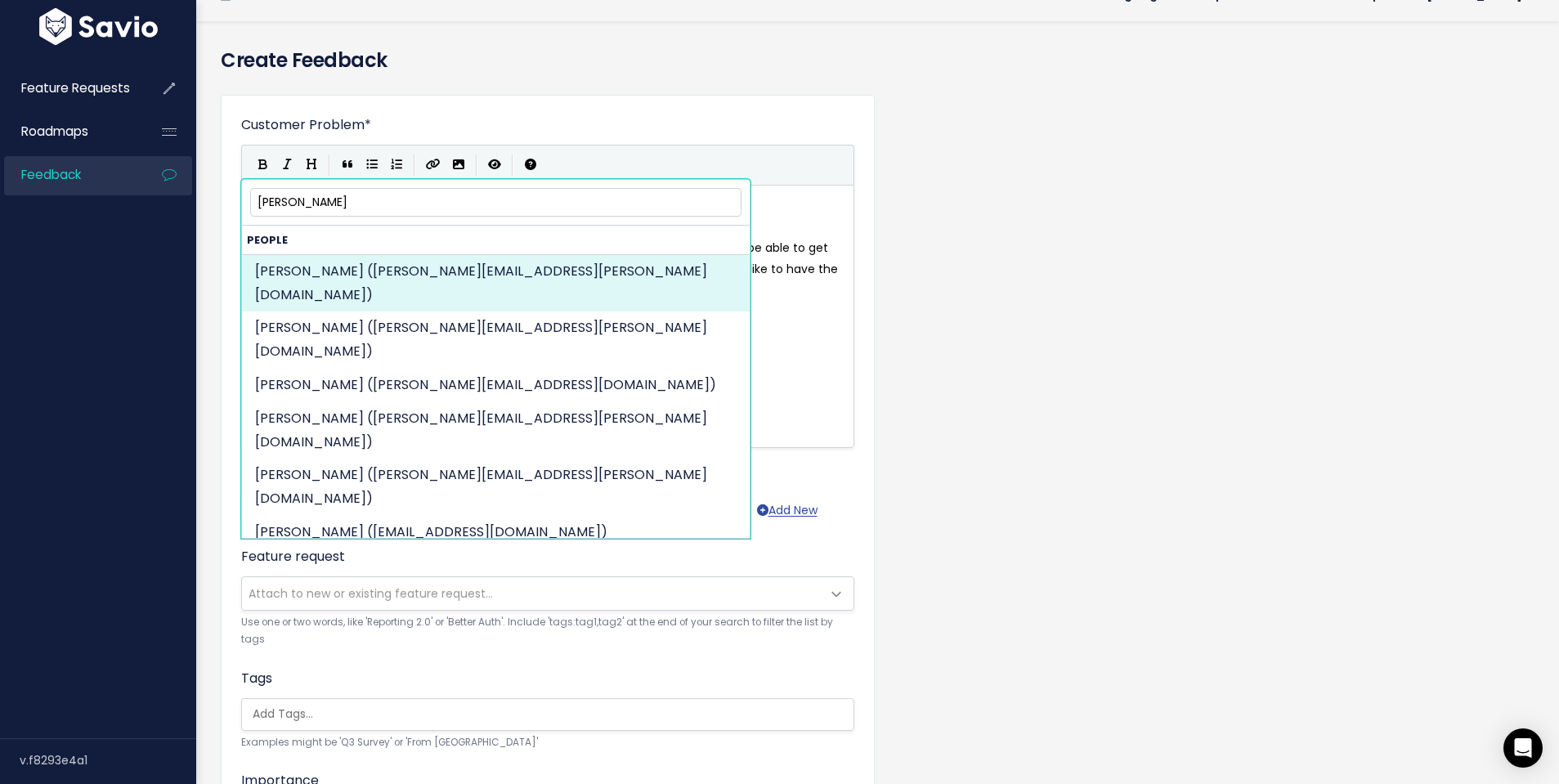
type input "hugo"
select select "92323225"
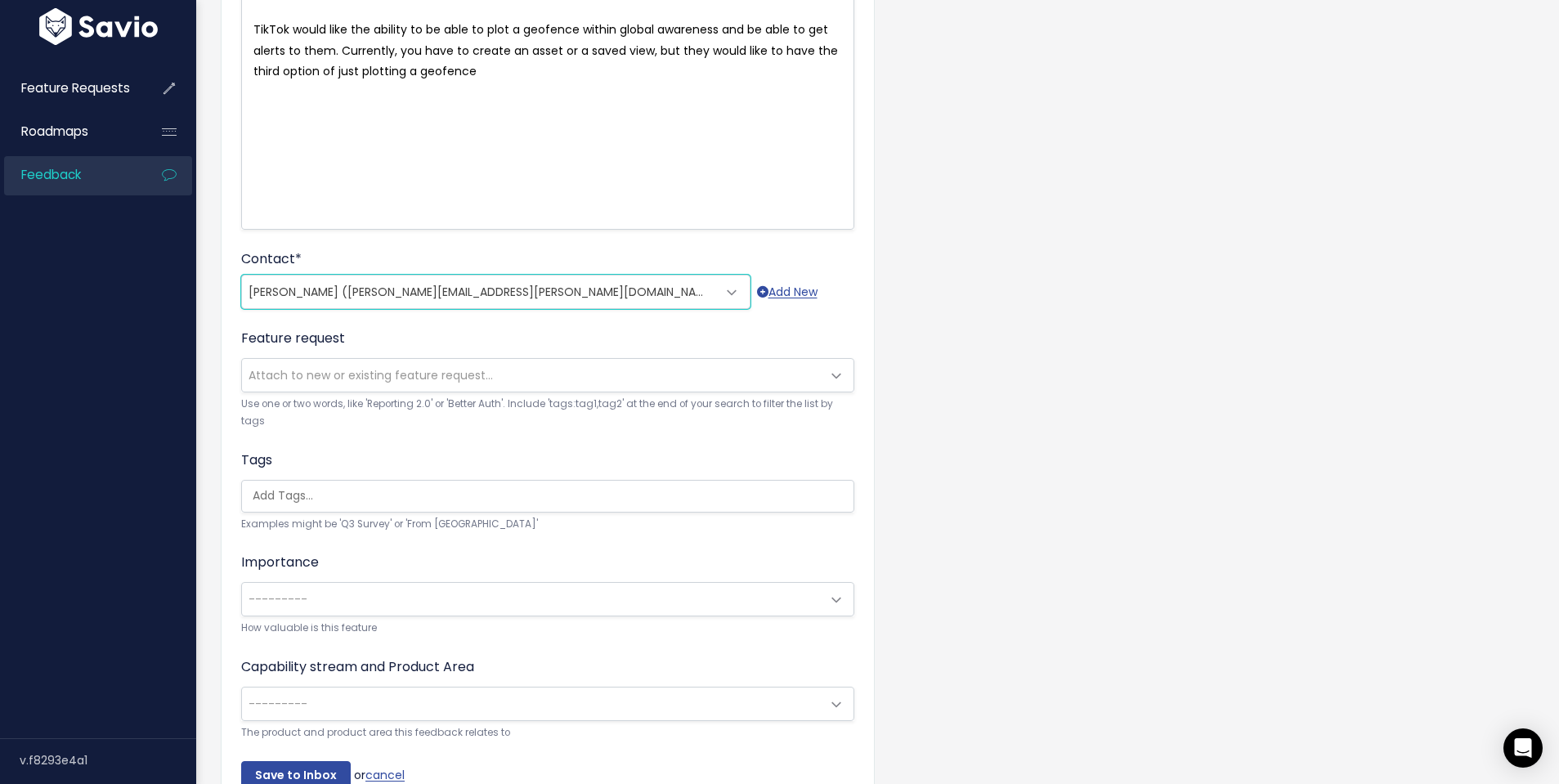
scroll to position [340, 0]
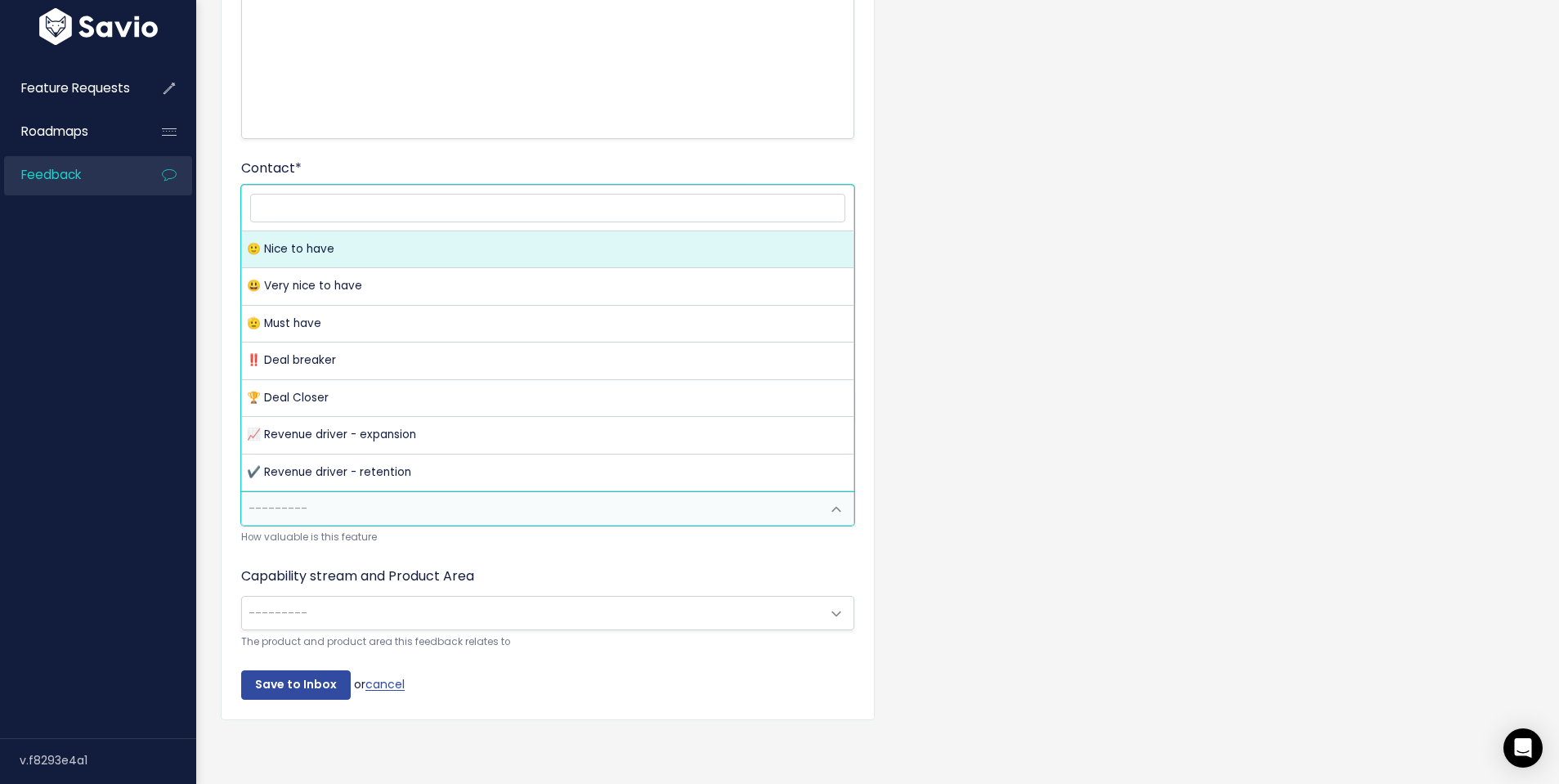
click at [498, 514] on span "---------" at bounding box center [531, 508] width 578 height 33
select select "NICE_TO_HAVE"
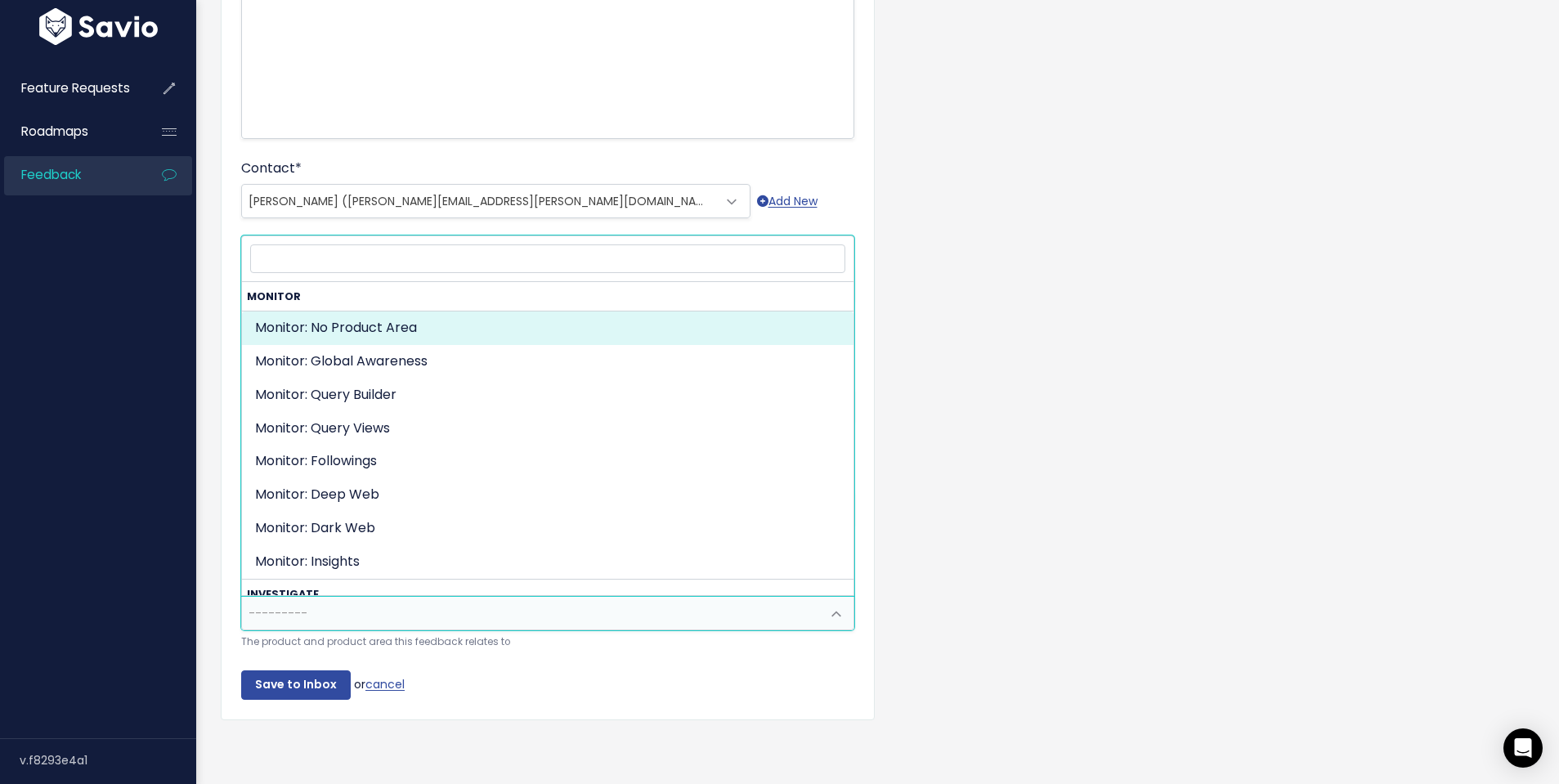
click at [395, 621] on span "---------" at bounding box center [531, 613] width 578 height 33
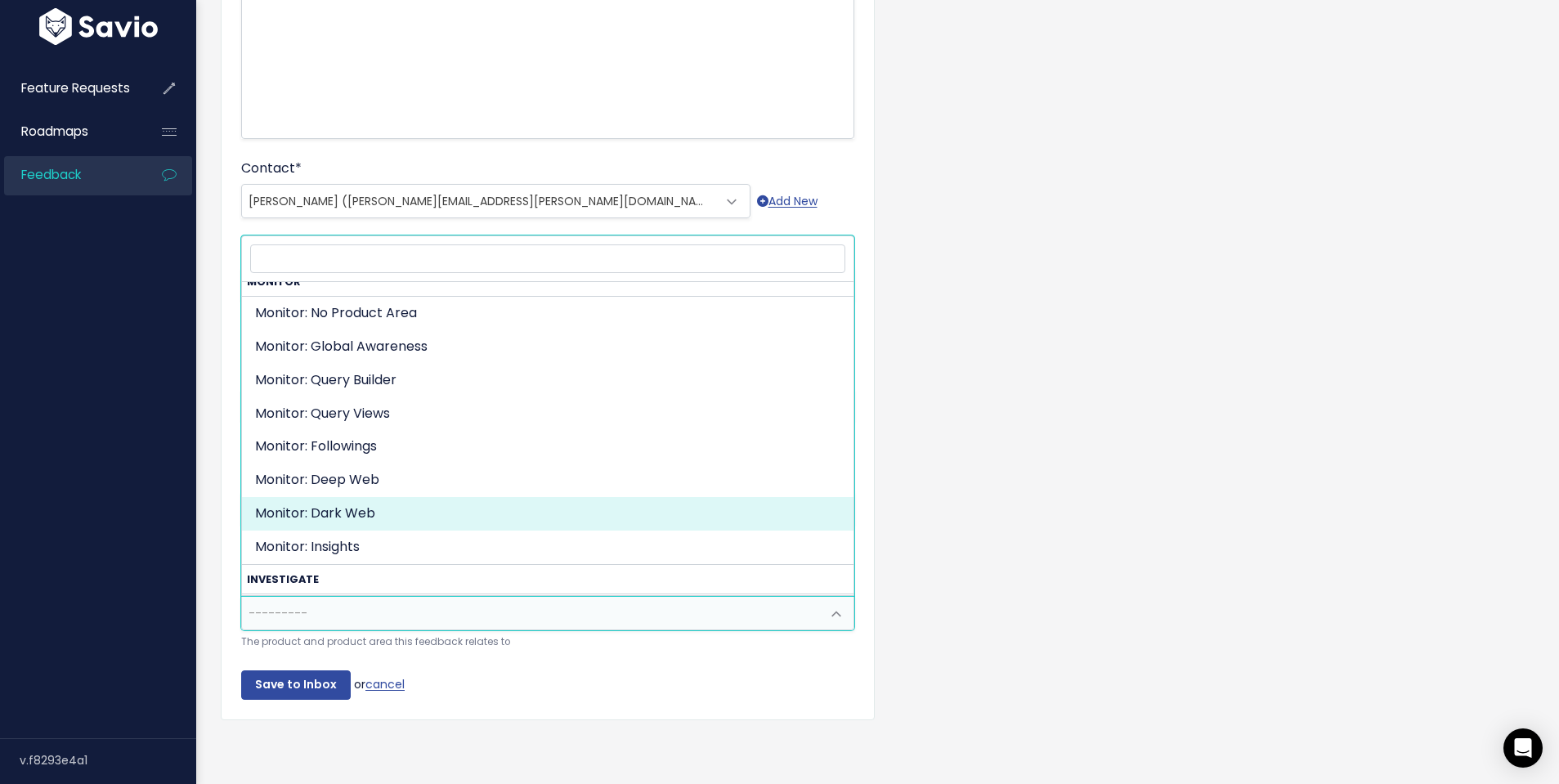
scroll to position [0, 0]
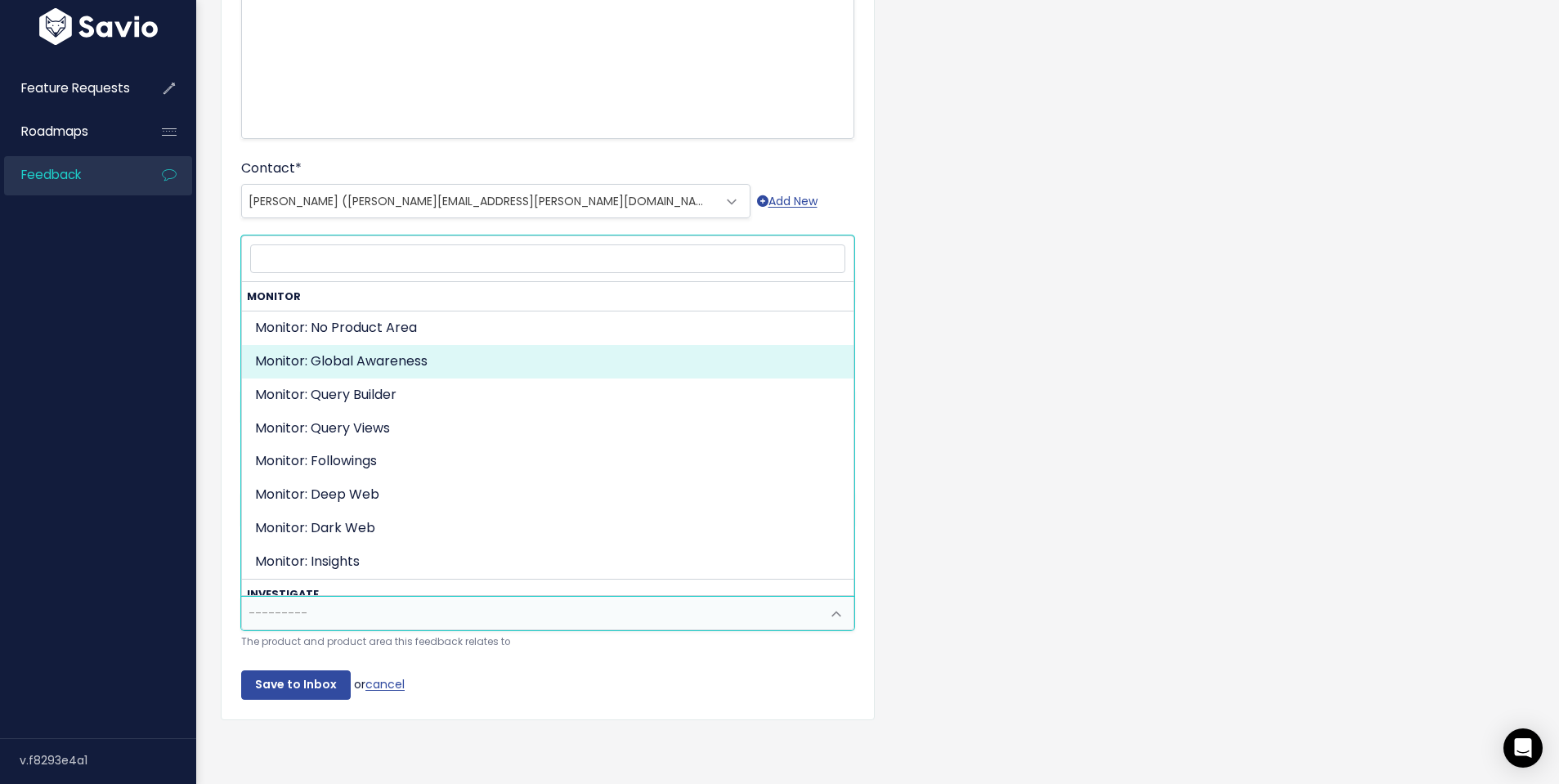
drag, startPoint x: 401, startPoint y: 369, endPoint x: 403, endPoint y: 440, distance: 71.0
select select "ORGANIZE_COLLABORATE_REPORT:GLOBAL_AWARENESS"
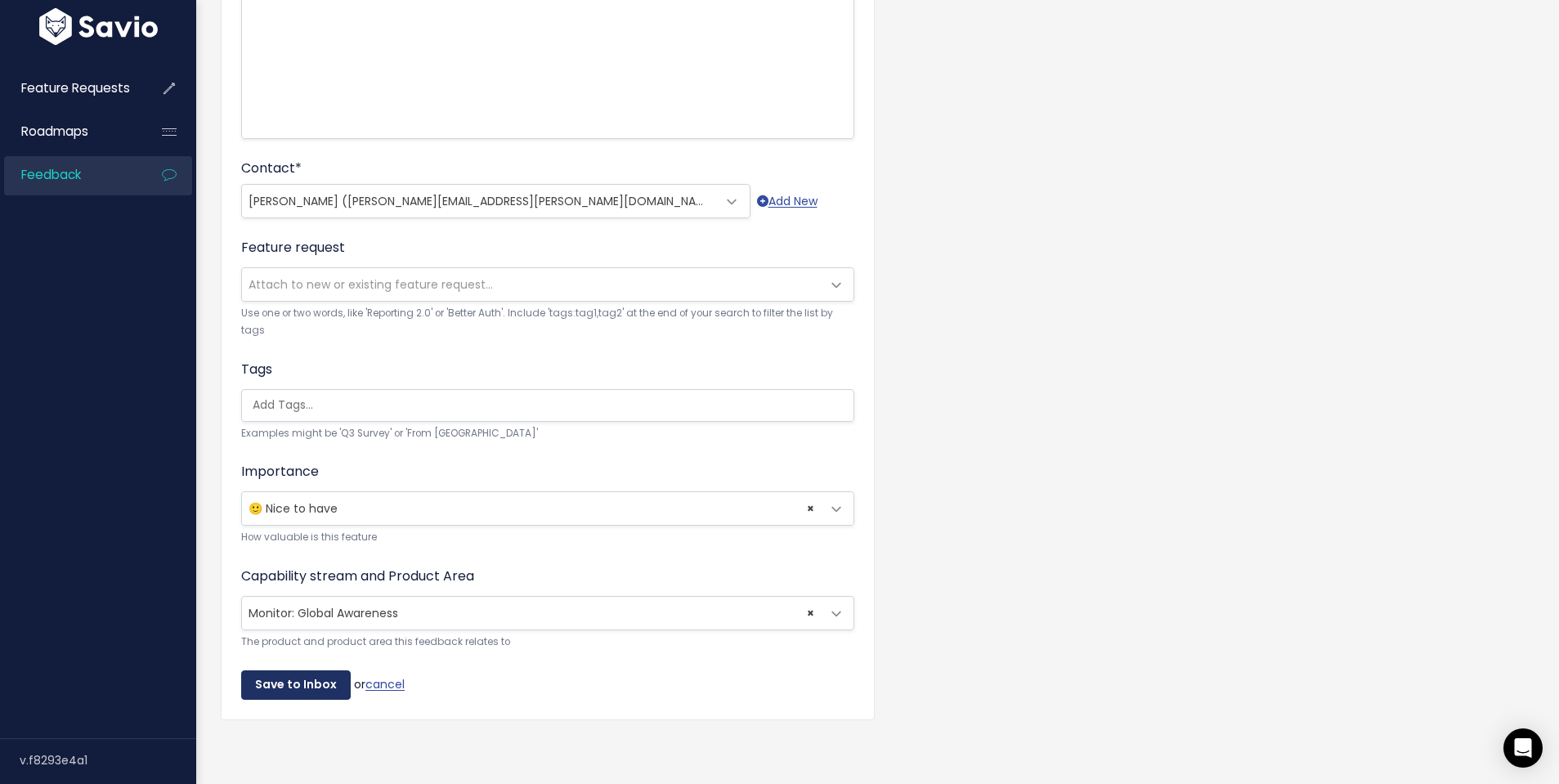
click at [292, 682] on input "Save to Inbox" at bounding box center [296, 685] width 110 height 30
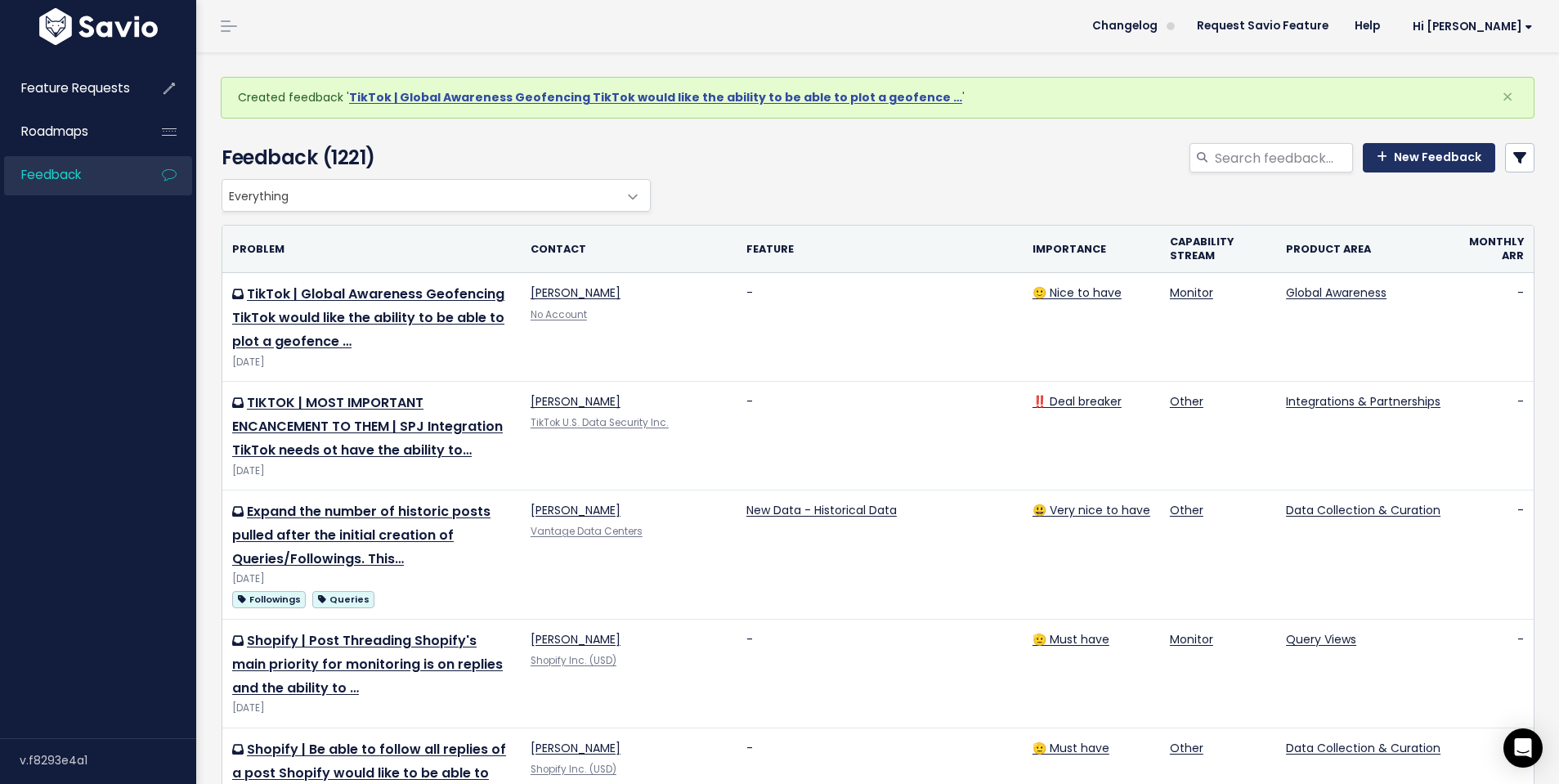
click at [1426, 156] on link "New Feedback" at bounding box center [1429, 157] width 132 height 30
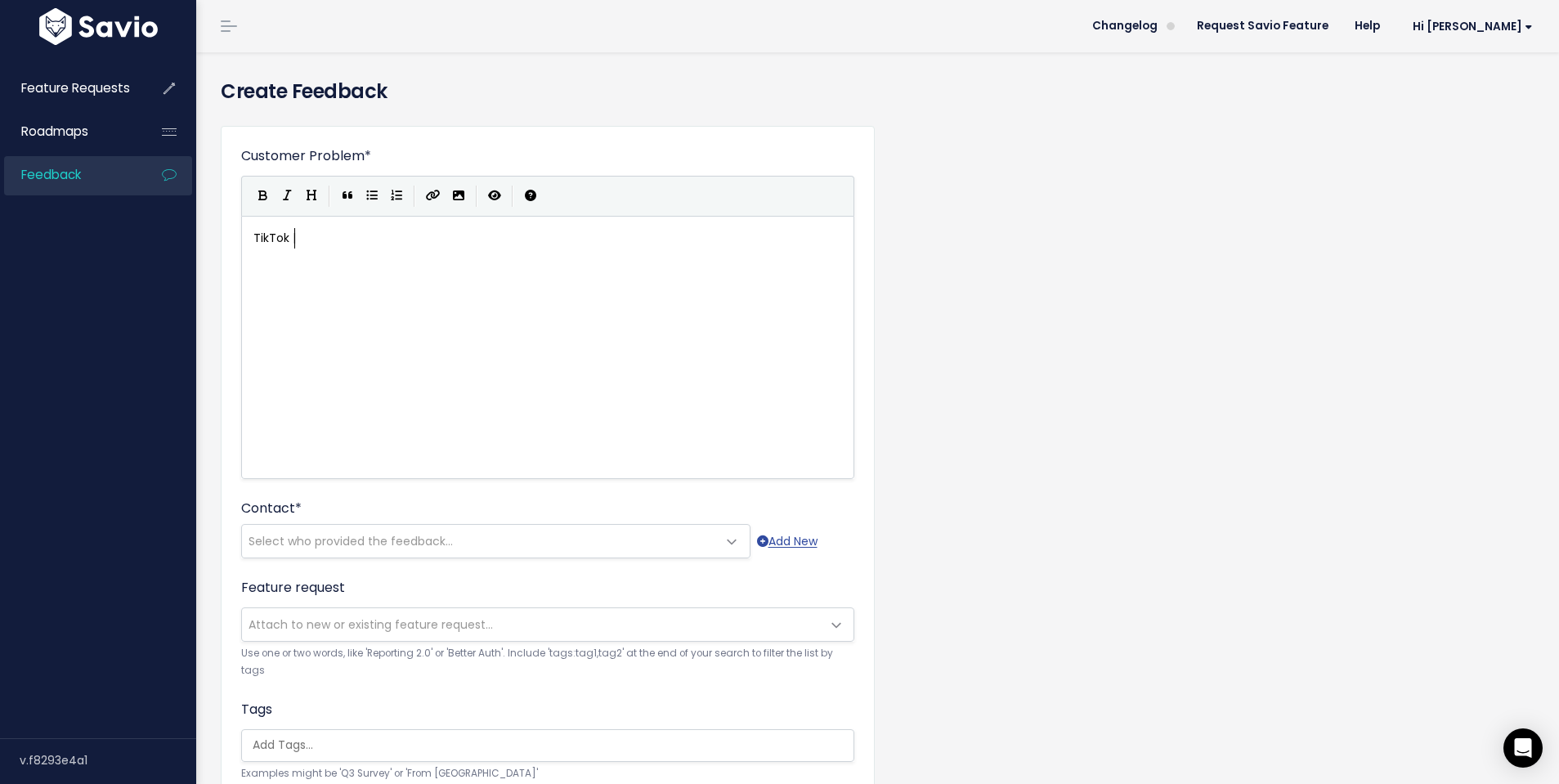
scroll to position [6, 43]
type textarea "TikTok | Geolocati"
type textarea "Inferrl"
type textarea "ed Location plot"
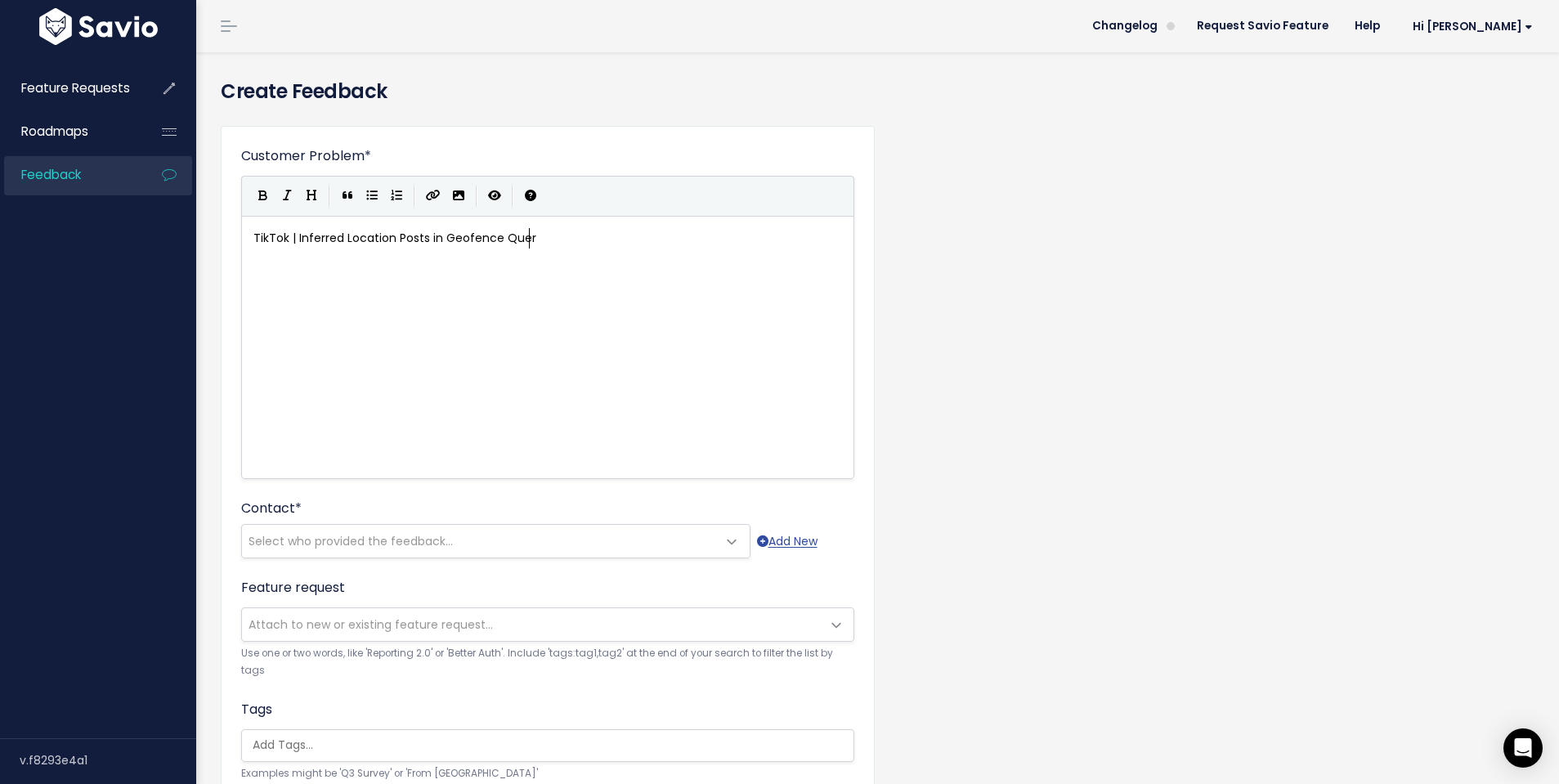
scroll to position [6, 138]
type textarea "Posts in Geofence Query"
click at [480, 316] on div "xxxxxxxxxx TikTok | Inferred Location Posts in Geofence Query" at bounding box center [568, 367] width 636 height 286
type textarea "Hugo from TikTok would like the ability to be able to have posts"
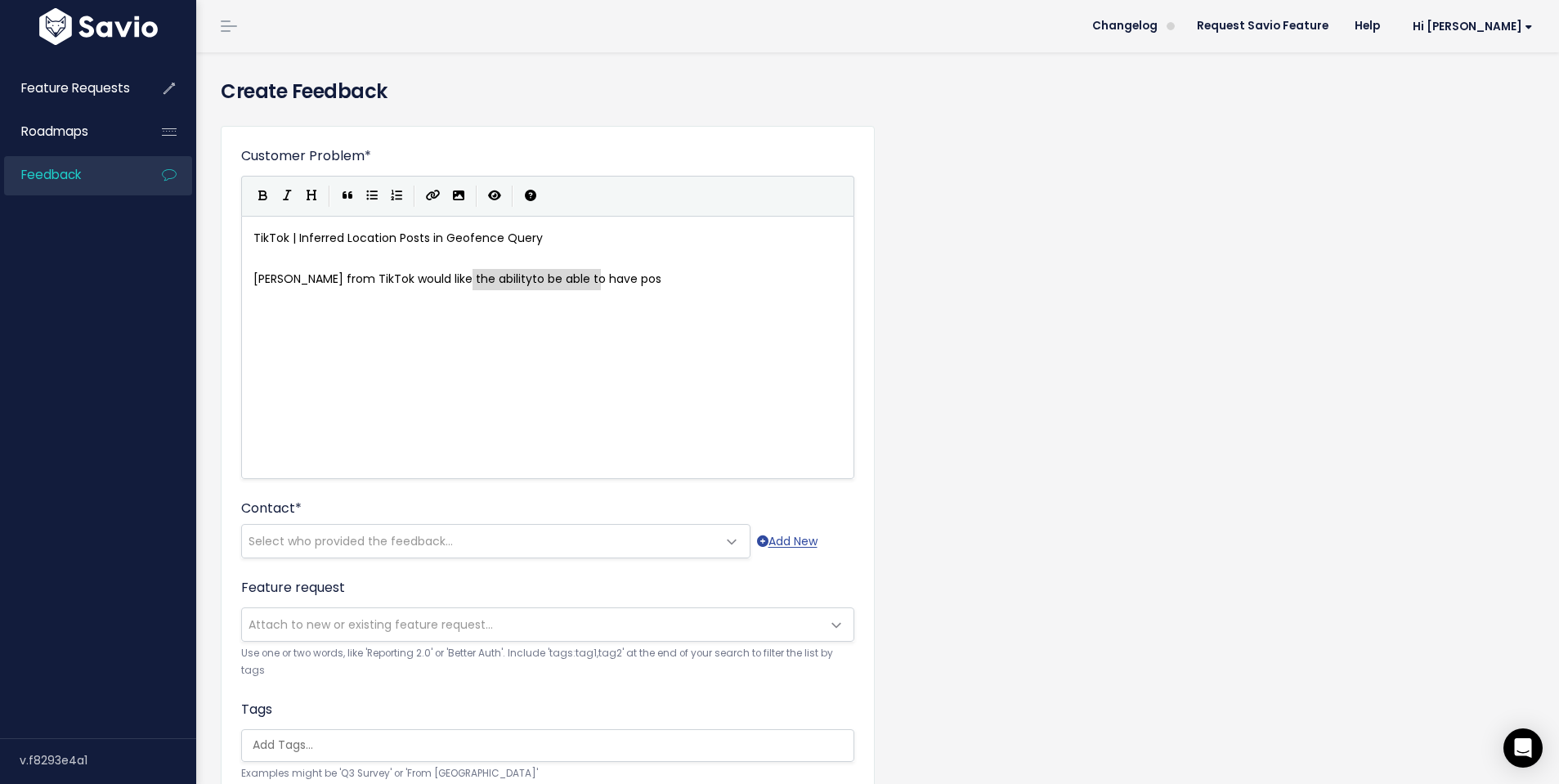
drag, startPoint x: 624, startPoint y: 280, endPoint x: 474, endPoint y: 285, distance: 150.1
type textarea "when reviewing a Geofence query, that any posts that have an inferred location …"
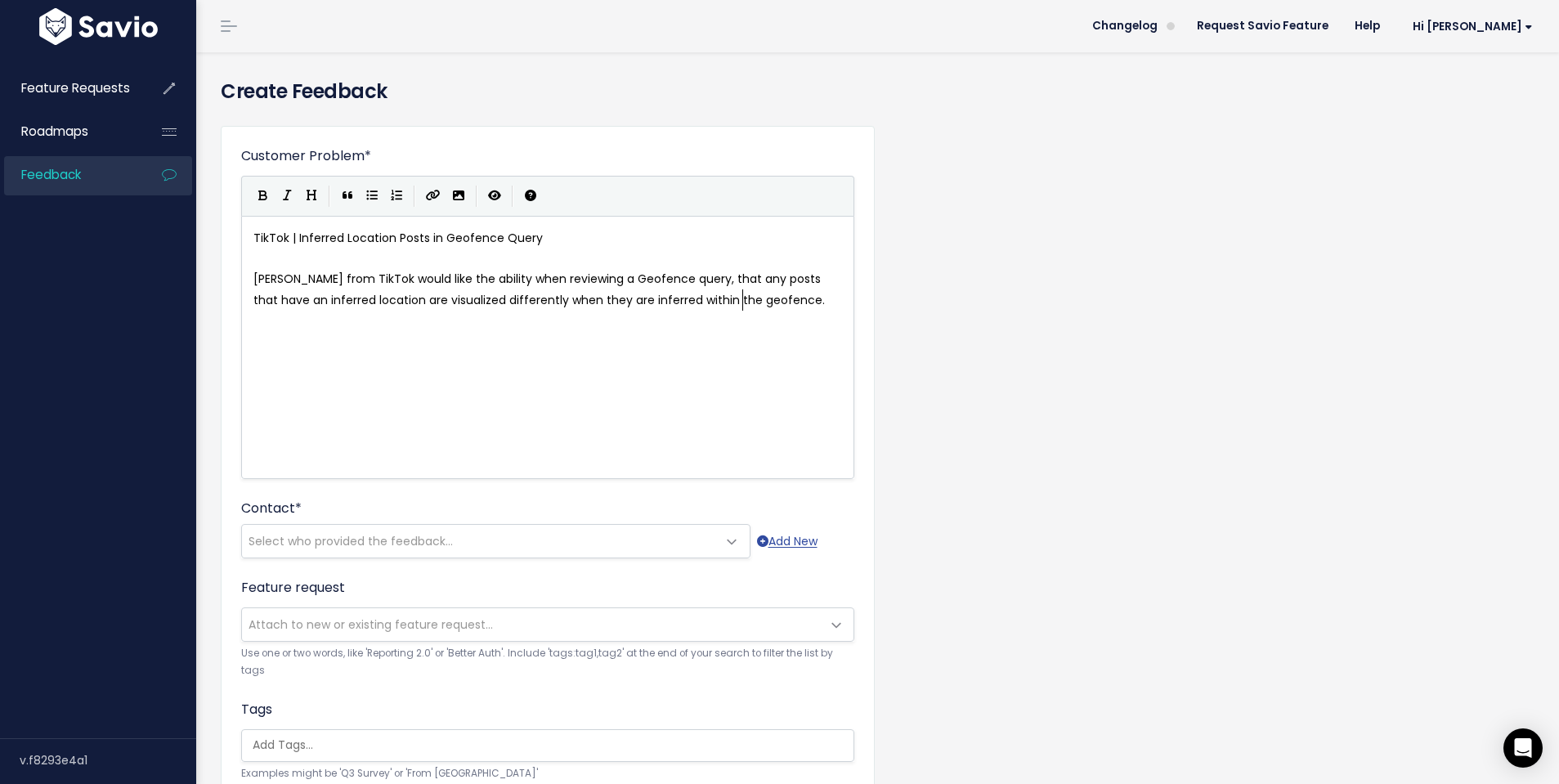
scroll to position [6, 359]
type textarea "sualized differently when they are inferred within the geofence."
click at [379, 540] on span "Select who provided the feedback..." at bounding box center [350, 541] width 204 height 16
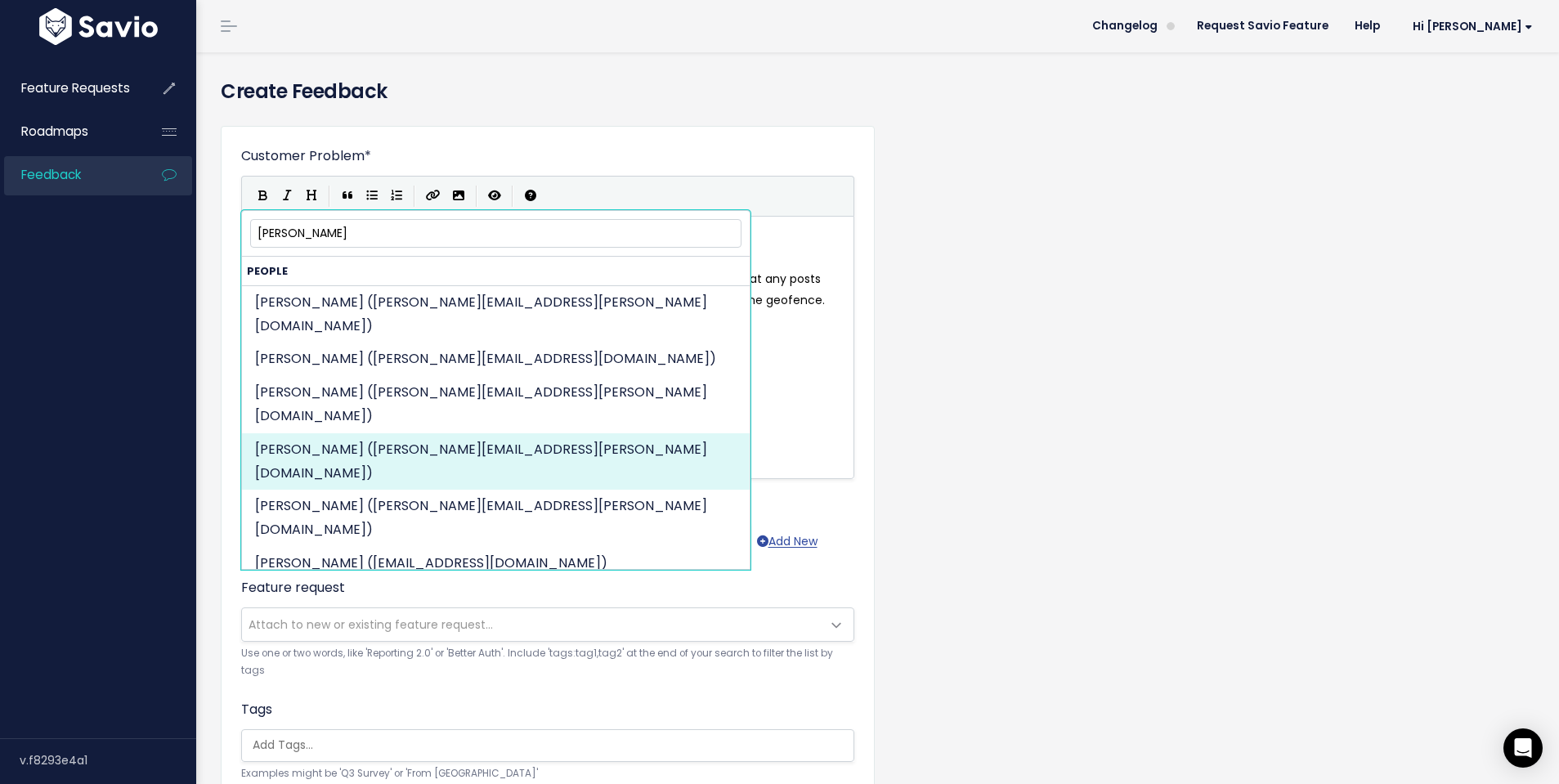
type input "hugo"
select select "92323225"
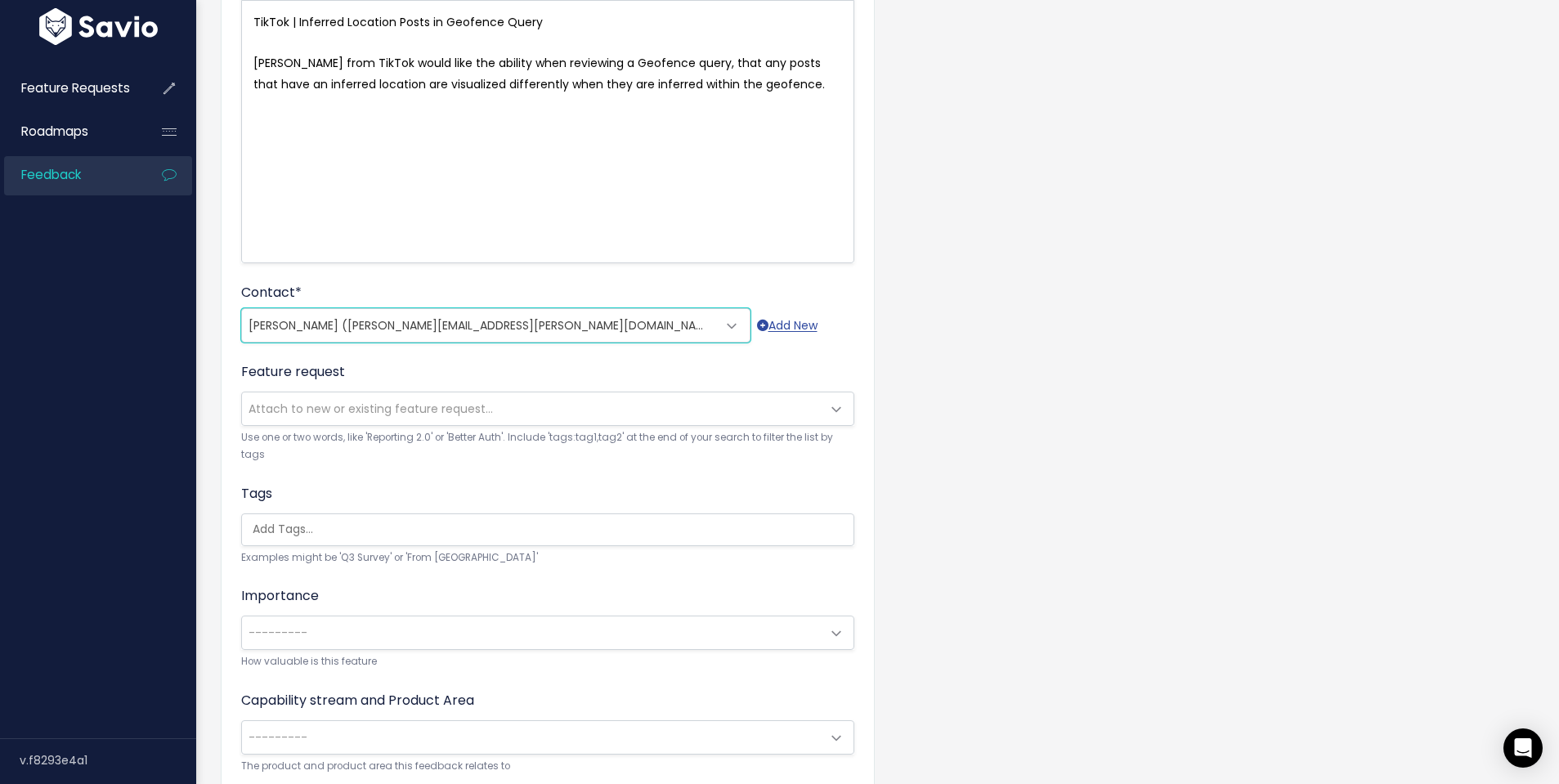
scroll to position [340, 0]
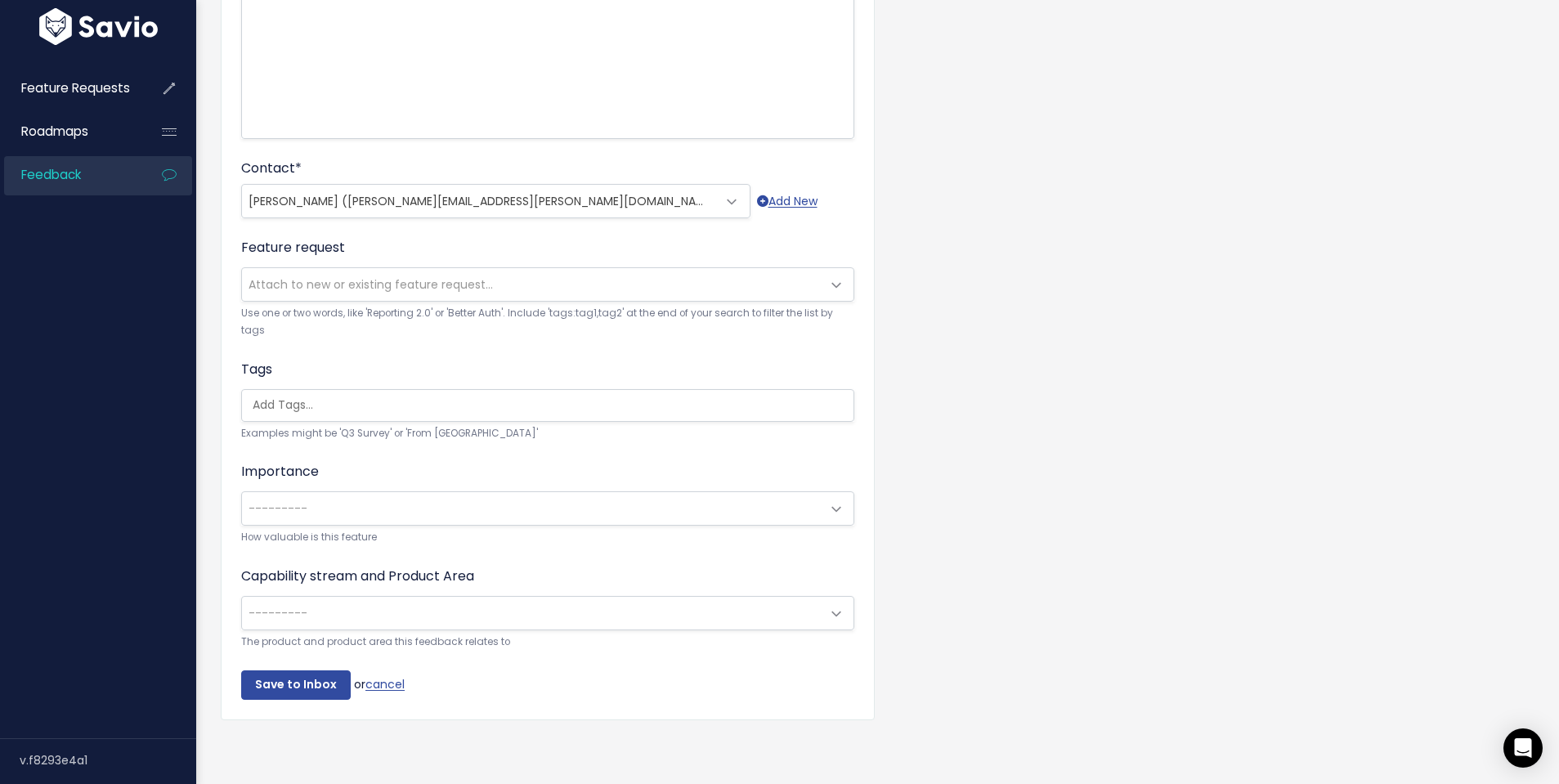
click at [450, 526] on div "Importance --------- 🙂 Nice to have 😃 Very nice to have 🫡 Must have ‼️ Deal bre…" at bounding box center [547, 504] width 613 height 84
click at [450, 507] on span "---------" at bounding box center [531, 508] width 578 height 33
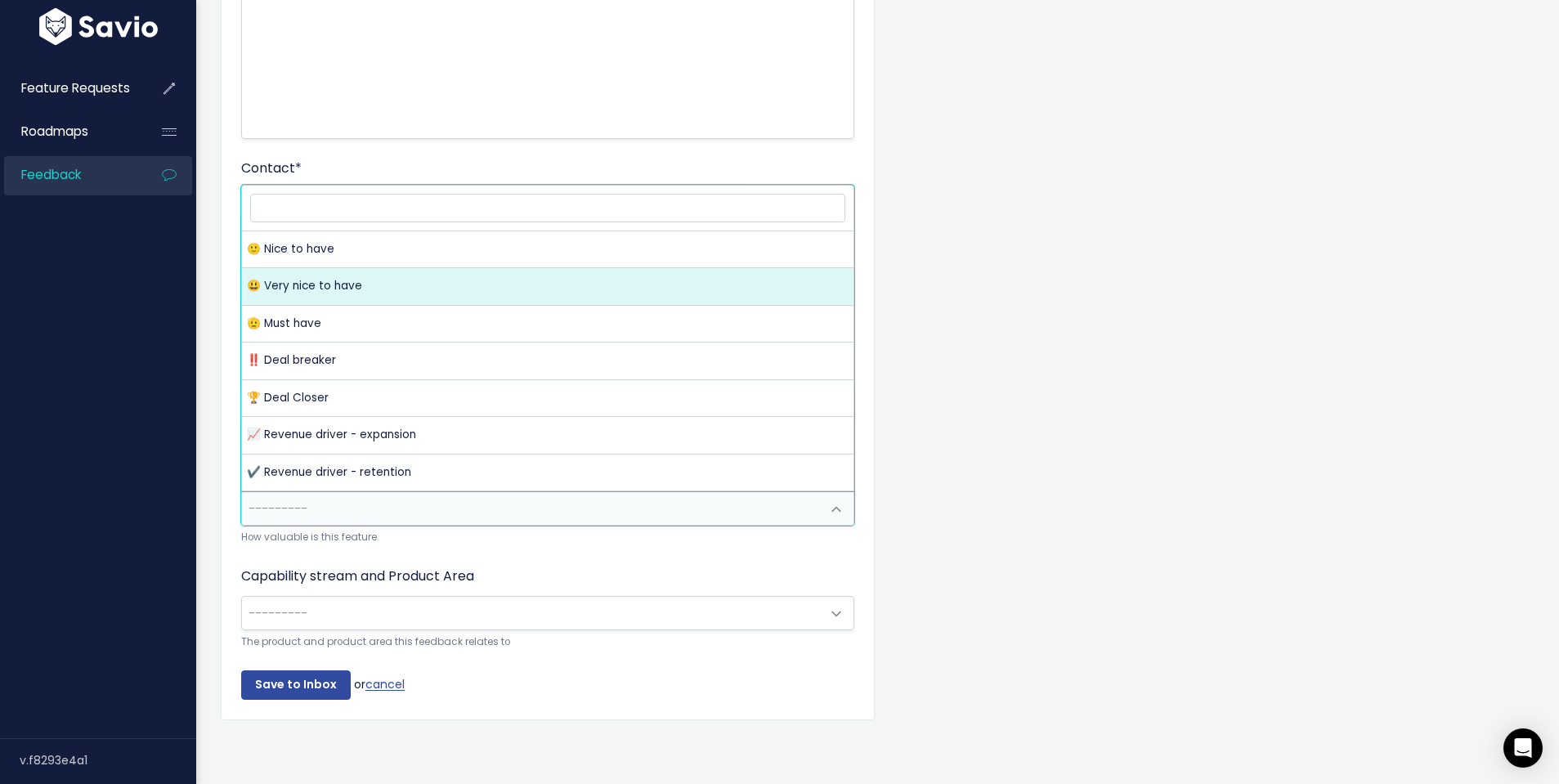
select select "VERY_NICE_TO_HAVE"
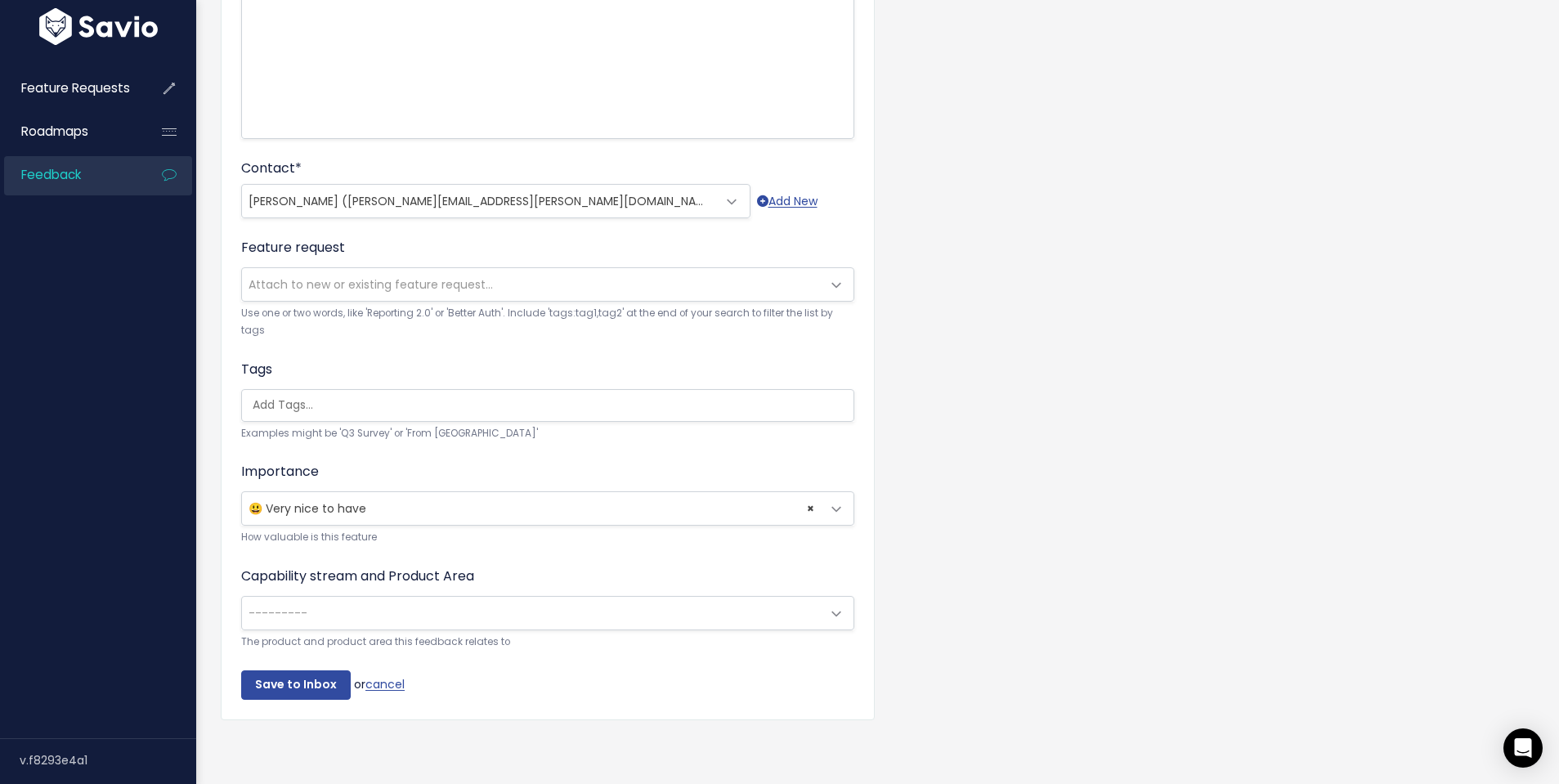
click at [392, 609] on span "---------" at bounding box center [531, 613] width 578 height 33
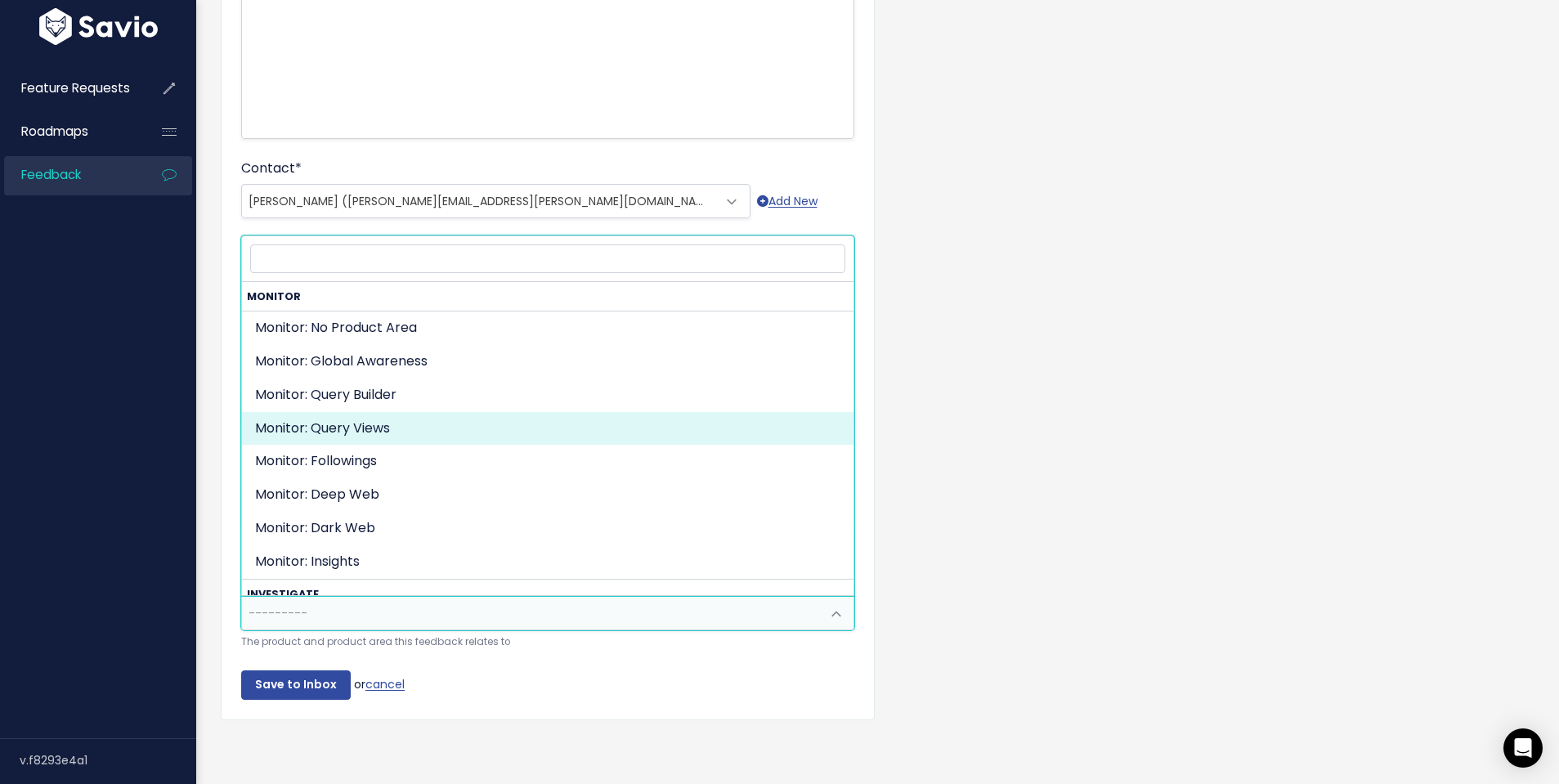
select select "ORGANIZE_COLLABORATE_REPORT:QUERY_VIEWING"
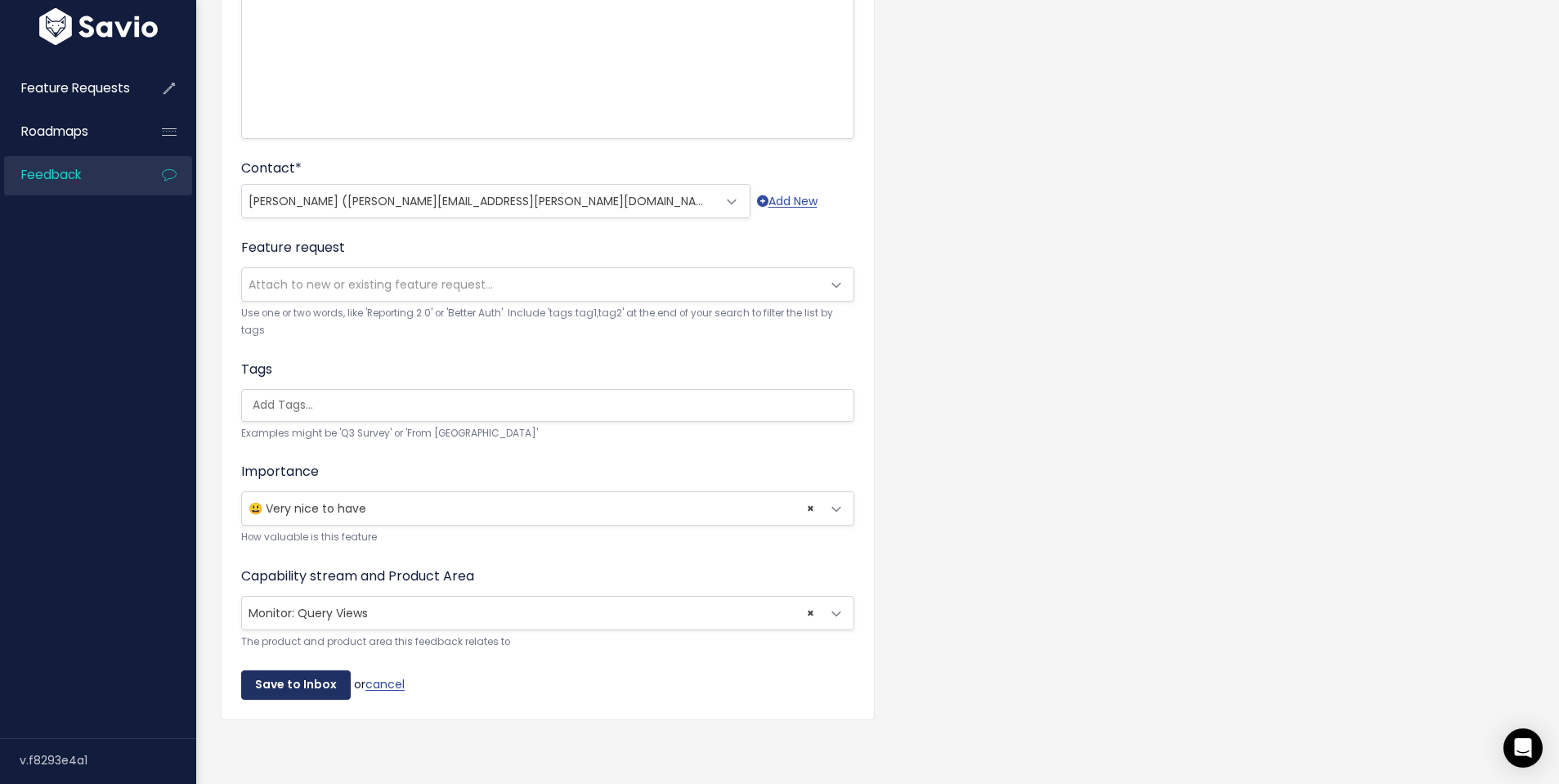
click at [279, 696] on input "Save to Inbox" at bounding box center [296, 685] width 110 height 30
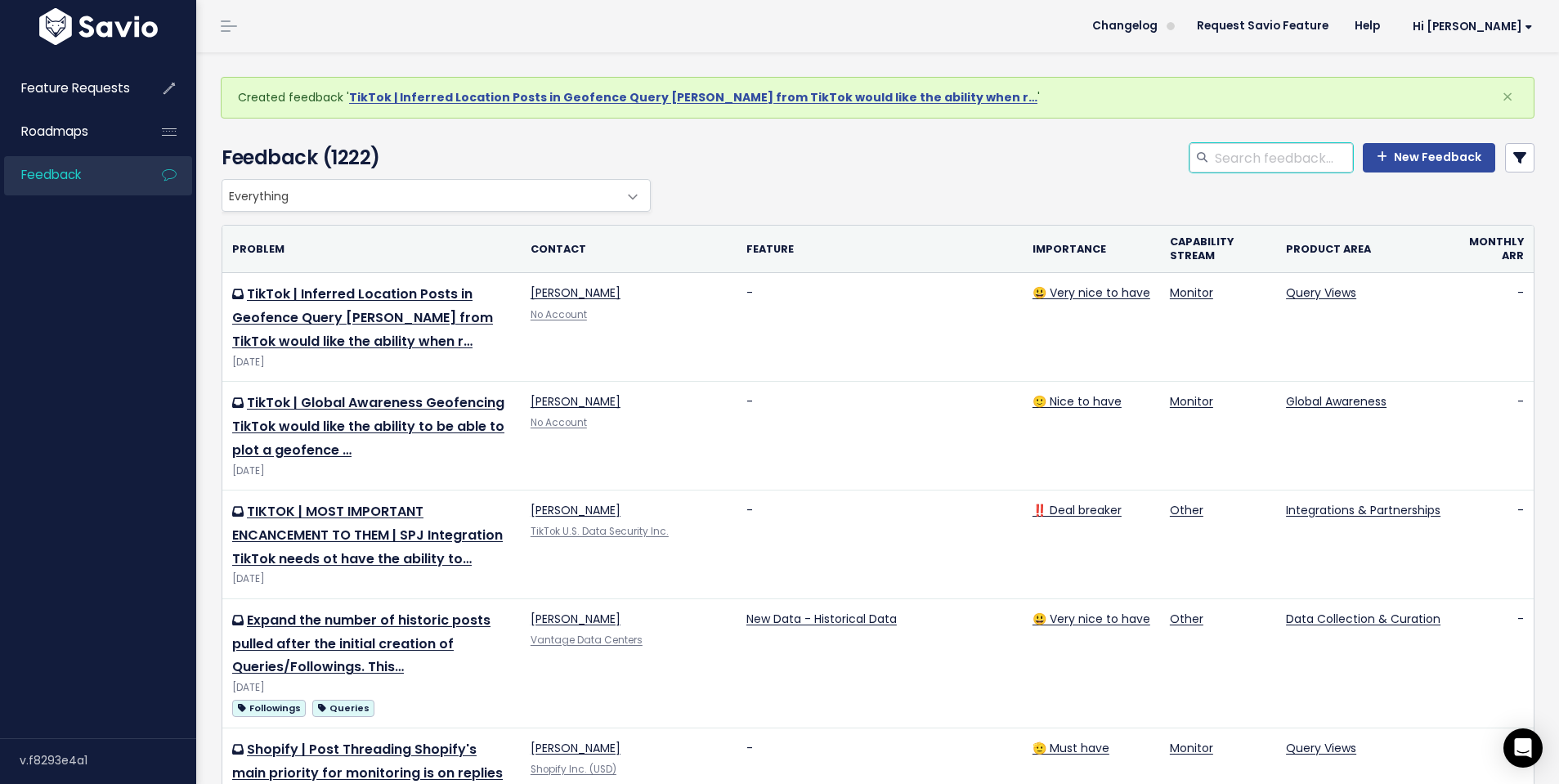
click at [1294, 165] on input "search" at bounding box center [1283, 157] width 139 height 30
type input "global"
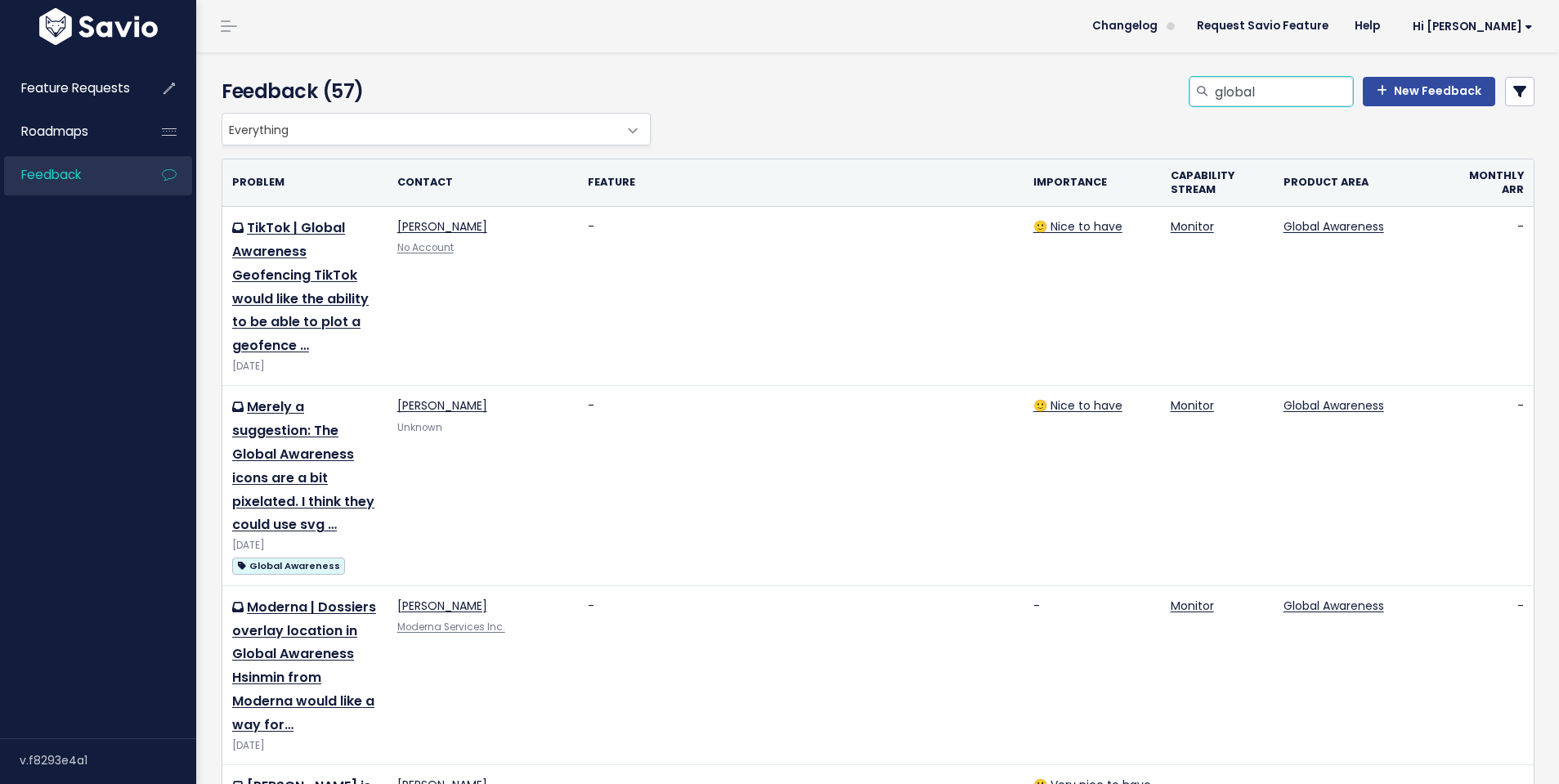
click at [1310, 104] on input "global" at bounding box center [1283, 92] width 139 height 30
type input "global guardian"
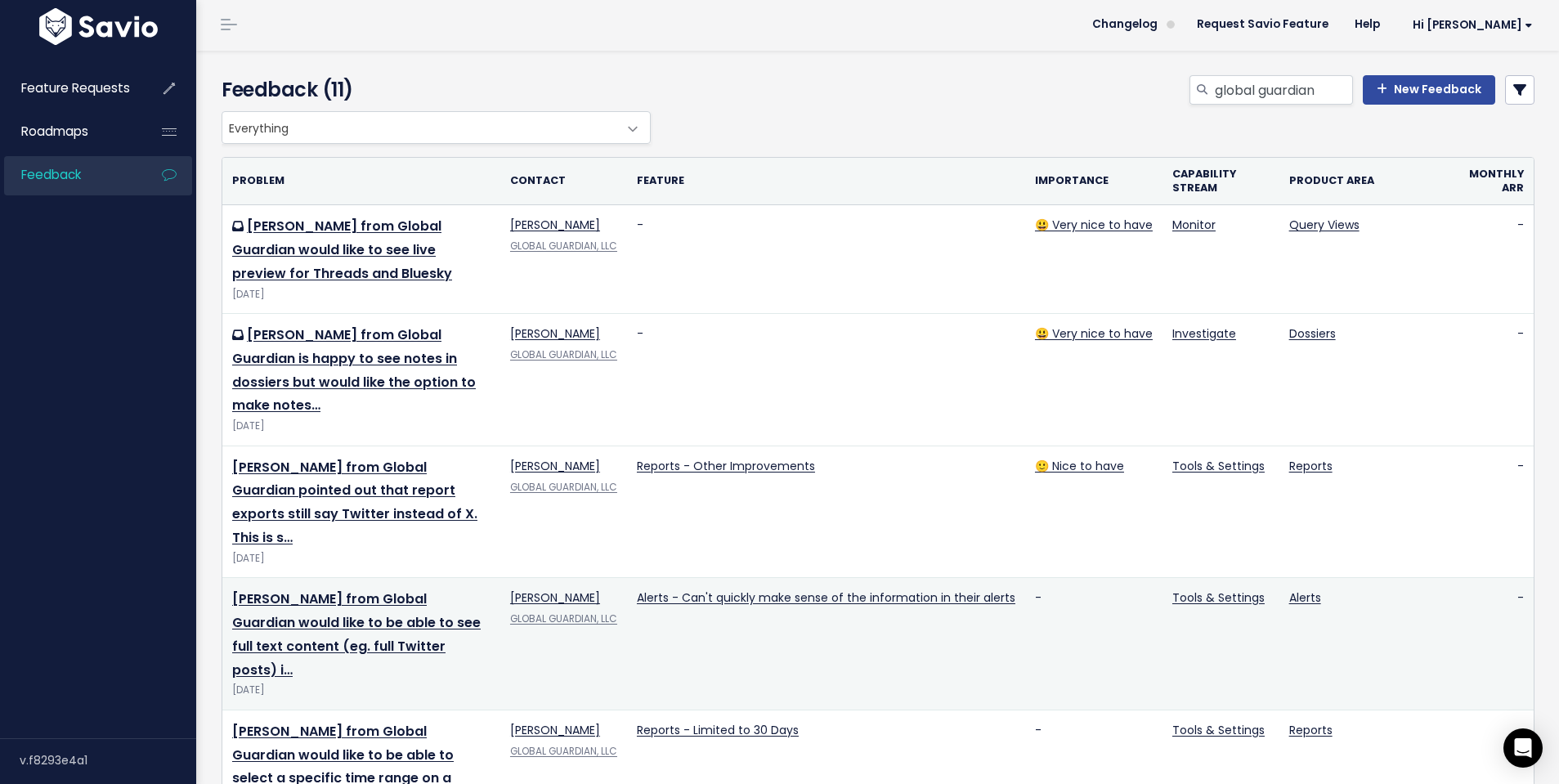
scroll to position [688, 0]
